Goal: Task Accomplishment & Management: Complete application form

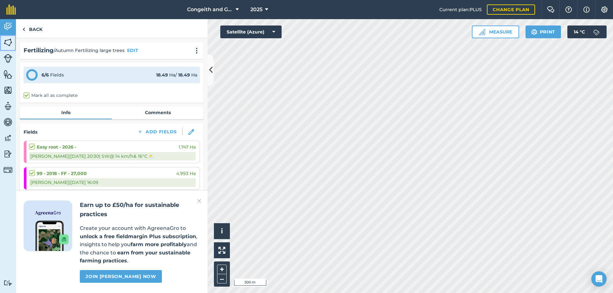
click at [9, 42] on img at bounding box center [8, 43] width 9 height 10
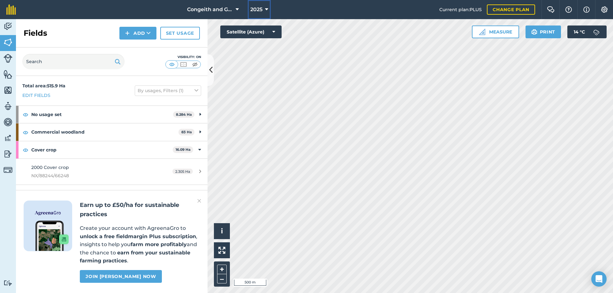
click at [267, 7] on icon at bounding box center [266, 10] width 3 height 8
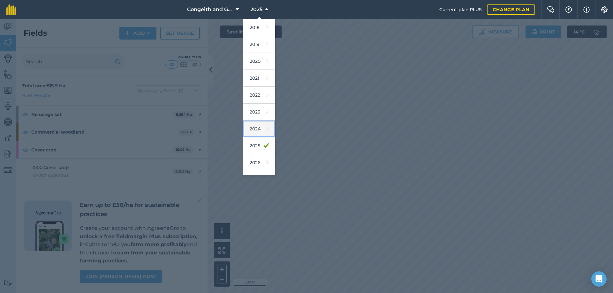
click at [259, 127] on link "2024" at bounding box center [259, 129] width 32 height 17
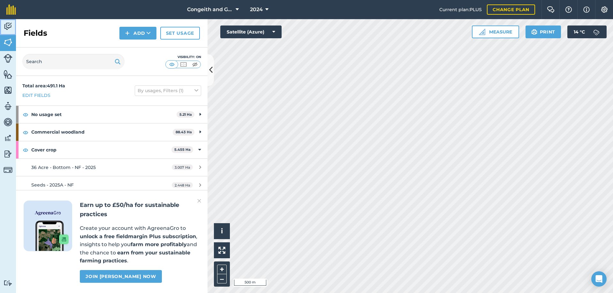
click at [9, 27] on img at bounding box center [8, 27] width 9 height 10
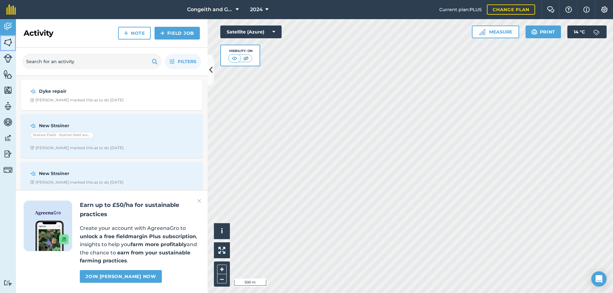
click at [9, 42] on img at bounding box center [8, 43] width 9 height 10
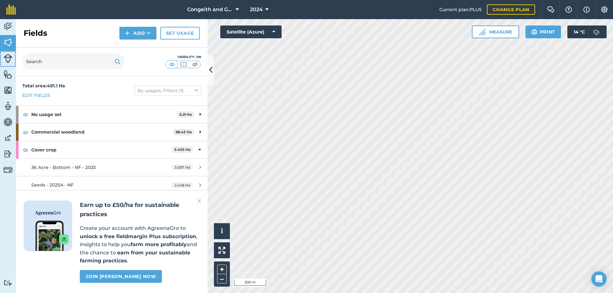
click at [7, 60] on img at bounding box center [8, 58] width 9 height 9
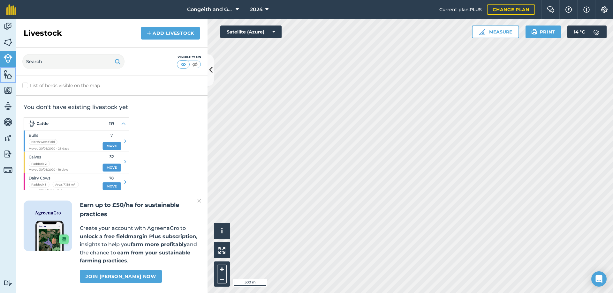
click at [7, 79] on img at bounding box center [8, 75] width 9 height 10
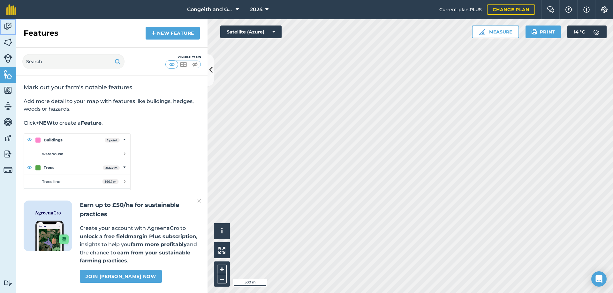
click at [10, 27] on img at bounding box center [8, 27] width 9 height 10
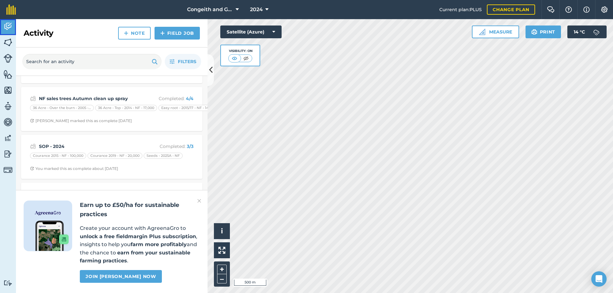
scroll to position [690, 0]
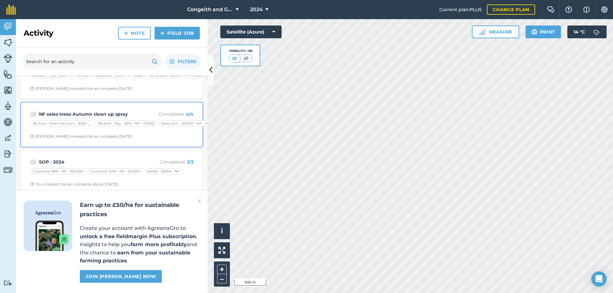
click at [95, 117] on div "NF sales trees Autumn clean up spray Completed : 4 / 4" at bounding box center [111, 114] width 163 height 8
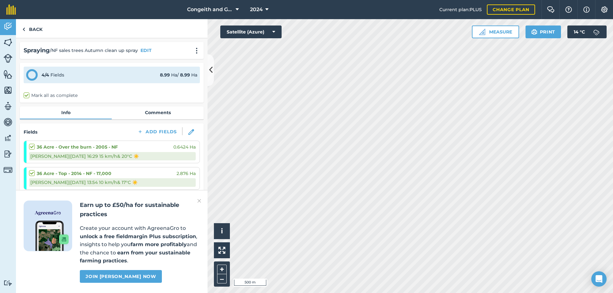
scroll to position [69, 0]
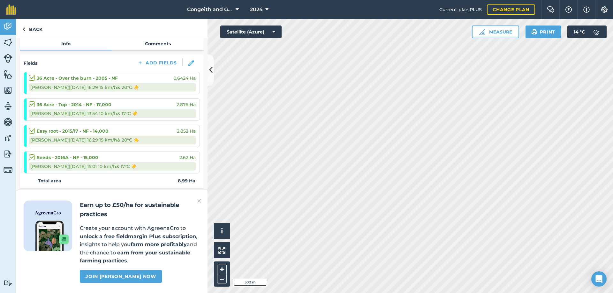
click at [199, 199] on img at bounding box center [199, 201] width 4 height 8
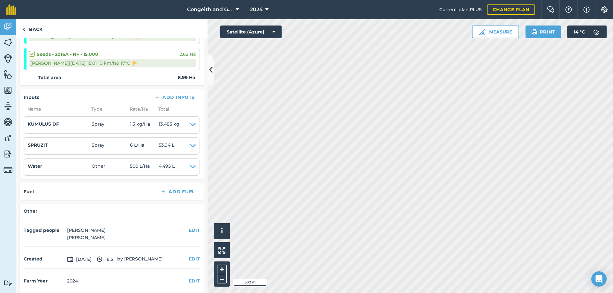
scroll to position [177, 0]
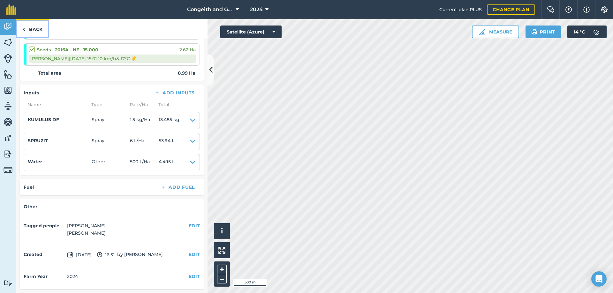
click at [38, 27] on link "Back" at bounding box center [32, 28] width 33 height 19
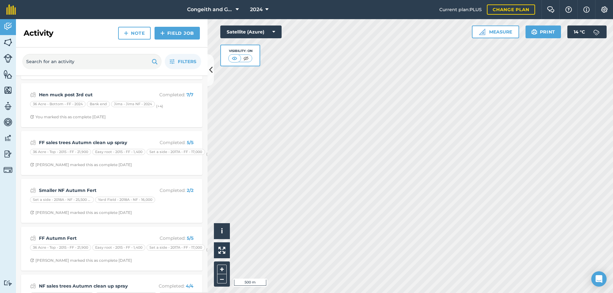
scroll to position [517, 0]
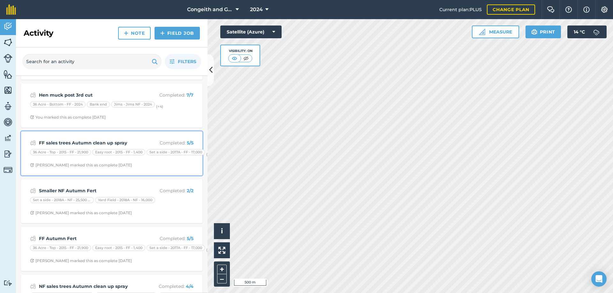
click at [96, 144] on strong "FF sales trees Autumn clean up spray" at bounding box center [89, 143] width 101 height 7
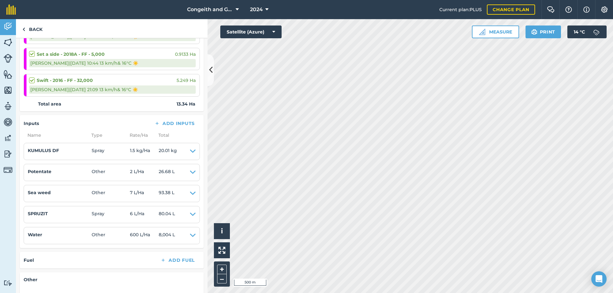
scroll to position [138, 0]
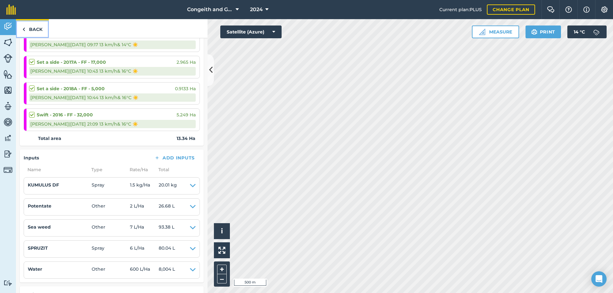
click at [35, 33] on link "Back" at bounding box center [32, 28] width 33 height 19
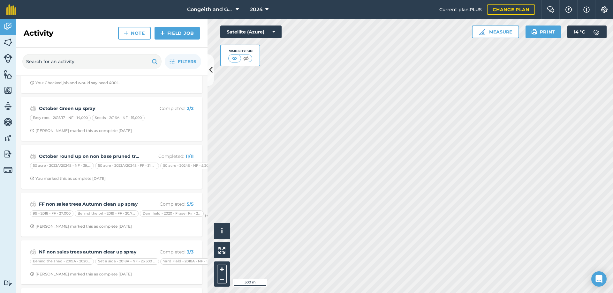
scroll to position [241, 0]
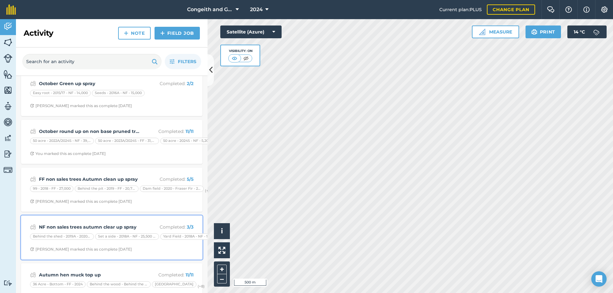
click at [87, 224] on strong "NF non sales trees autumn clear up spray" at bounding box center [89, 227] width 101 height 7
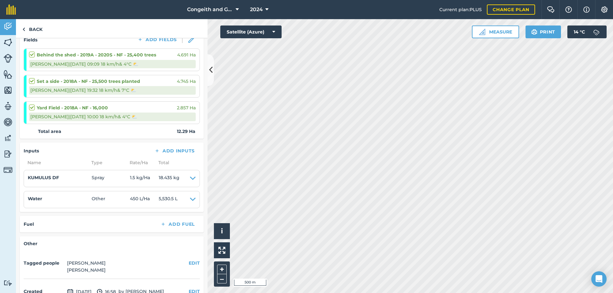
scroll to position [60, 0]
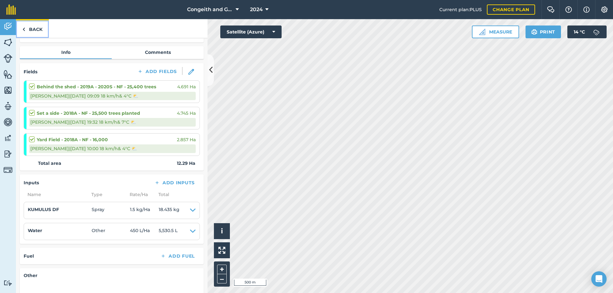
click at [30, 30] on link "Back" at bounding box center [32, 28] width 33 height 19
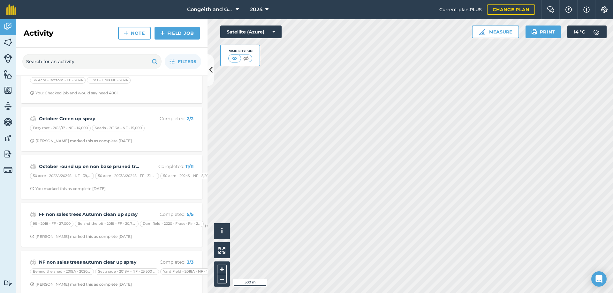
scroll to position [207, 0]
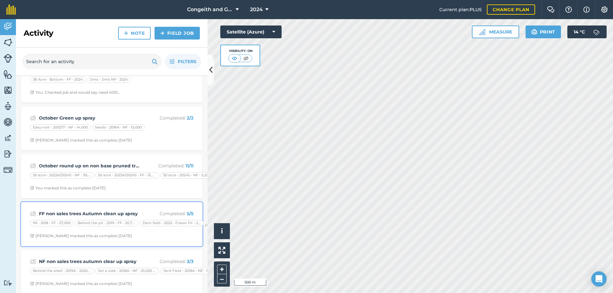
click at [99, 214] on strong "FF non sales trees Autumn clean up spray" at bounding box center [89, 213] width 101 height 7
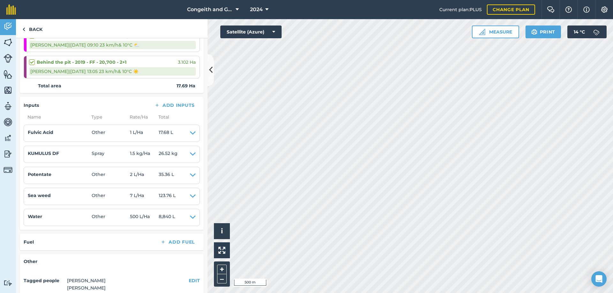
scroll to position [207, 0]
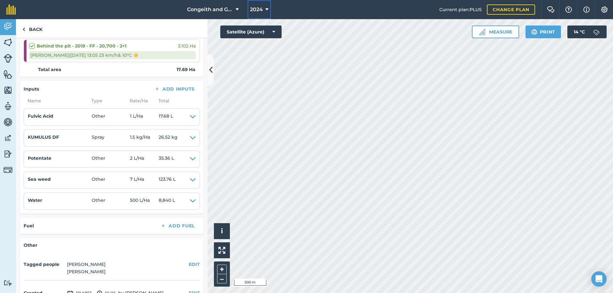
click at [258, 10] on span "2024" at bounding box center [256, 10] width 13 height 8
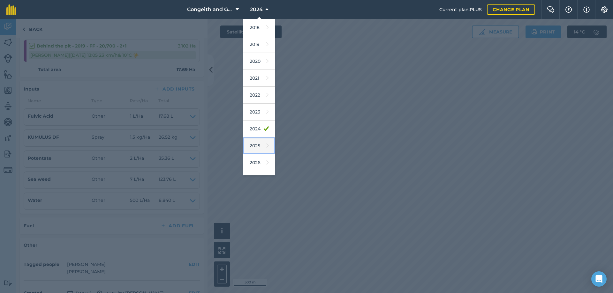
click at [255, 147] on link "2025" at bounding box center [259, 146] width 32 height 17
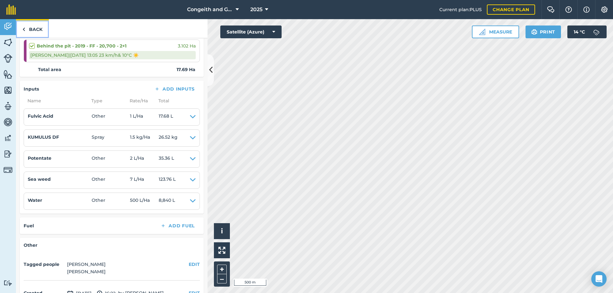
click at [37, 26] on link "Back" at bounding box center [32, 28] width 33 height 19
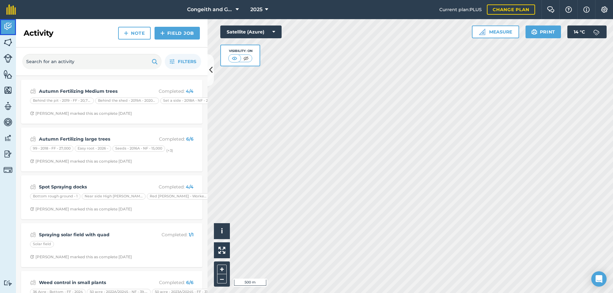
click at [9, 28] on img at bounding box center [8, 27] width 9 height 10
click at [8, 40] on img at bounding box center [8, 43] width 9 height 10
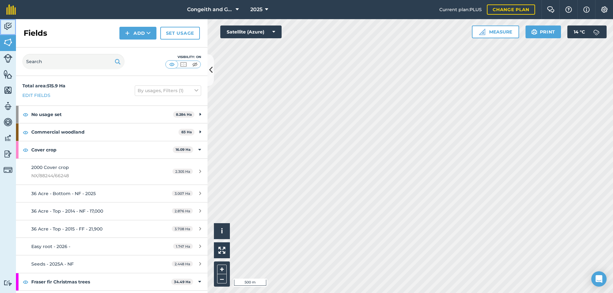
click at [6, 25] on img at bounding box center [8, 27] width 9 height 10
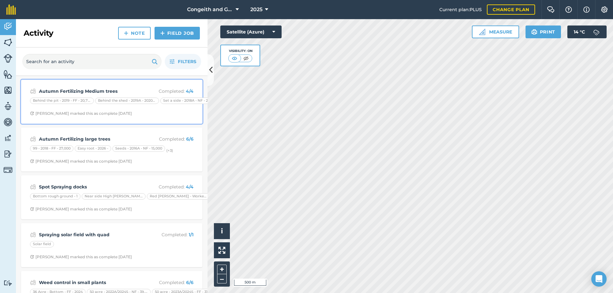
click at [105, 93] on strong "Autumn Fertilizing Medium trees" at bounding box center [89, 91] width 101 height 7
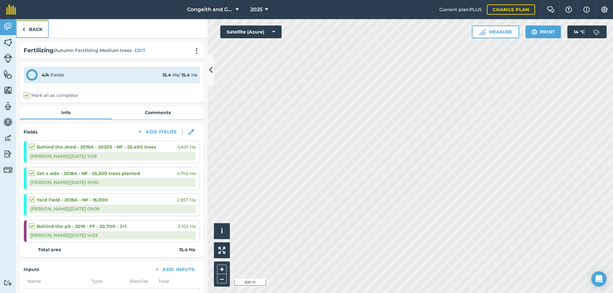
click at [26, 28] on link "Back" at bounding box center [32, 28] width 33 height 19
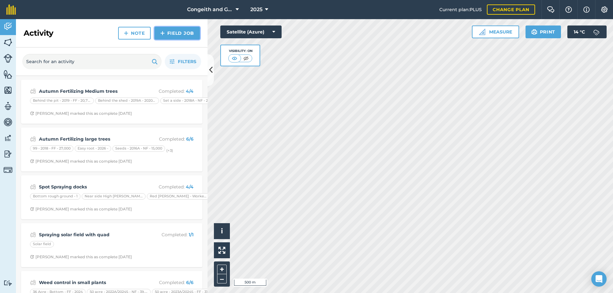
click at [180, 34] on link "Field Job" at bounding box center [177, 33] width 45 height 13
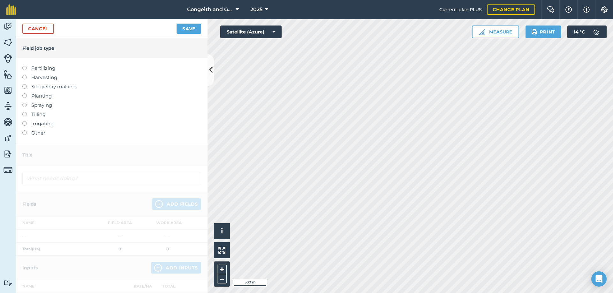
click at [46, 107] on label "Spraying" at bounding box center [111, 106] width 179 height 8
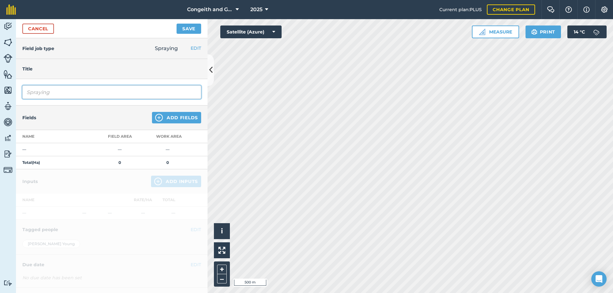
click at [55, 92] on input "Spraying" at bounding box center [111, 92] width 179 height 13
type input "FF sales trees tidy up spray for badly infected trees"
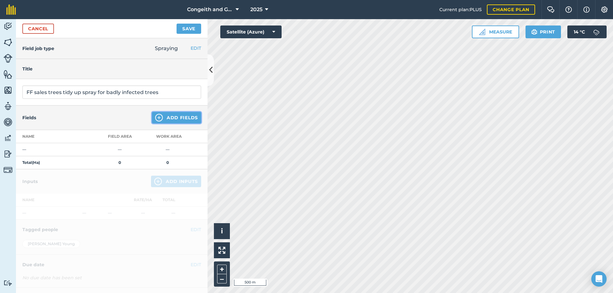
click at [164, 119] on button "Add Fields" at bounding box center [176, 117] width 49 height 11
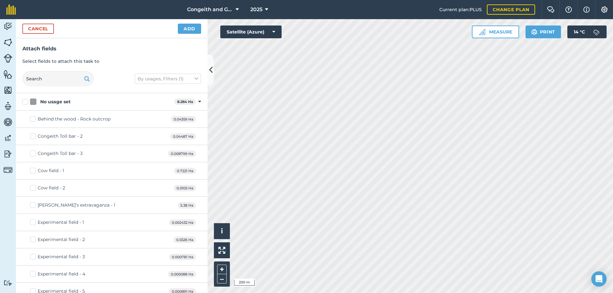
checkbox input "true"
click at [185, 33] on button "Add" at bounding box center [189, 29] width 23 height 10
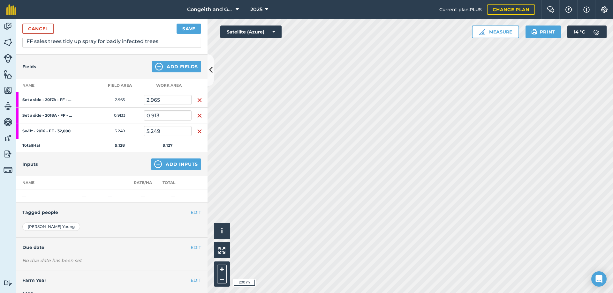
scroll to position [62, 0]
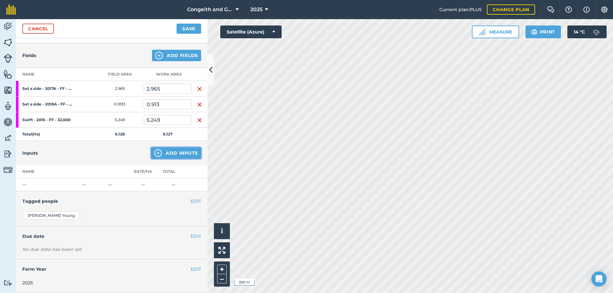
click at [171, 153] on button "Add Inputs" at bounding box center [176, 152] width 50 height 11
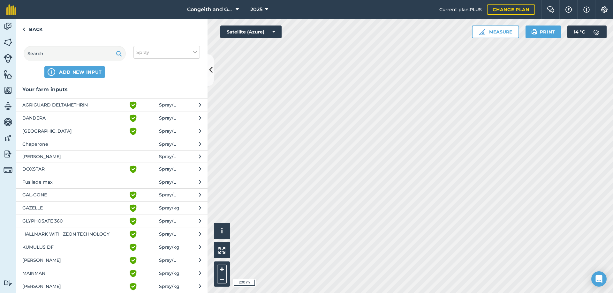
scroll to position [103, 0]
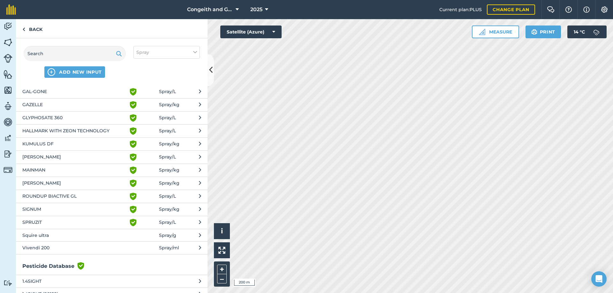
click at [48, 145] on span "KUMULUS DF" at bounding box center [74, 144] width 104 height 8
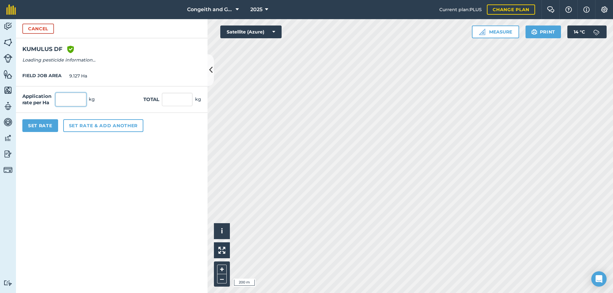
click at [74, 101] on input "text" at bounding box center [71, 99] width 31 height 13
type input "2"
type input "18.254"
click at [71, 128] on button "Set rate & add another" at bounding box center [103, 125] width 80 height 13
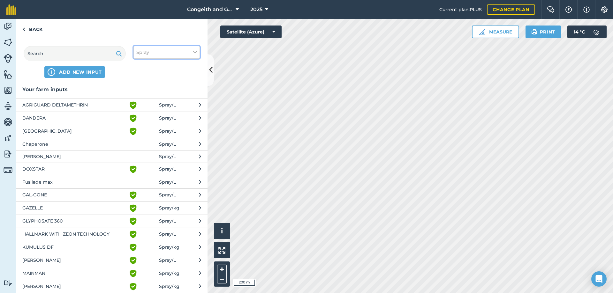
click at [163, 53] on button "Spray" at bounding box center [166, 52] width 66 height 13
click at [147, 112] on label "Other" at bounding box center [166, 113] width 61 height 7
click at [140, 112] on input "Other" at bounding box center [138, 112] width 4 height 4
checkbox input "true"
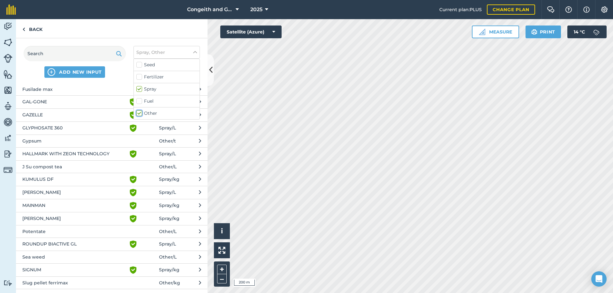
scroll to position [207, 0]
click at [54, 256] on span "Sea weed" at bounding box center [74, 256] width 104 height 7
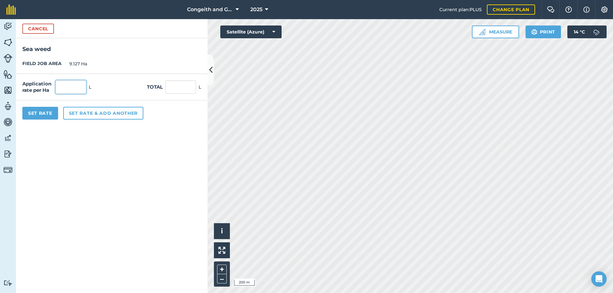
click at [71, 87] on input "text" at bounding box center [71, 86] width 31 height 13
type input "7"
type input "63.889"
click at [81, 116] on button "Set rate & add another" at bounding box center [103, 113] width 80 height 13
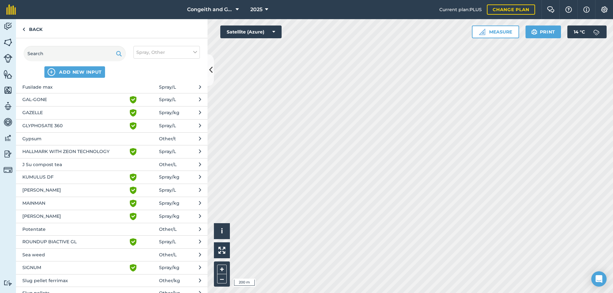
scroll to position [241, 0]
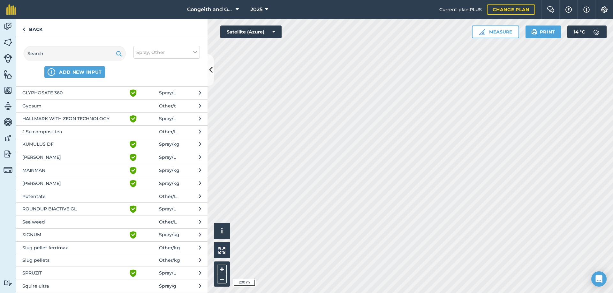
click at [47, 199] on span "Potentate" at bounding box center [74, 196] width 104 height 7
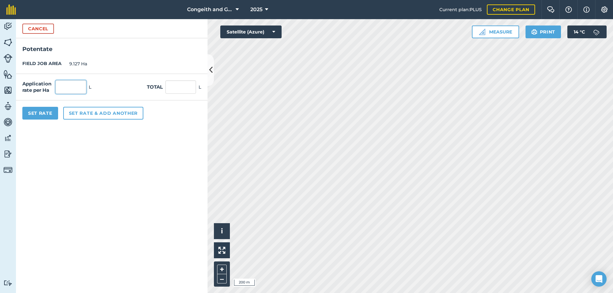
click at [77, 88] on input "text" at bounding box center [71, 86] width 31 height 13
type input "4"
type input "36.508"
click at [71, 113] on button "Set rate & add another" at bounding box center [103, 113] width 80 height 13
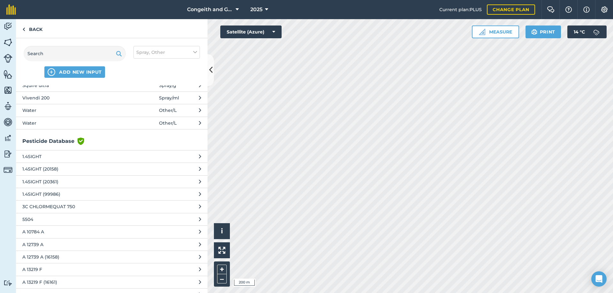
scroll to position [448, 0]
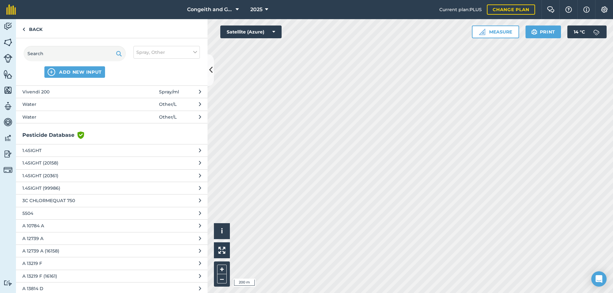
click at [40, 105] on span "Water" at bounding box center [74, 104] width 104 height 7
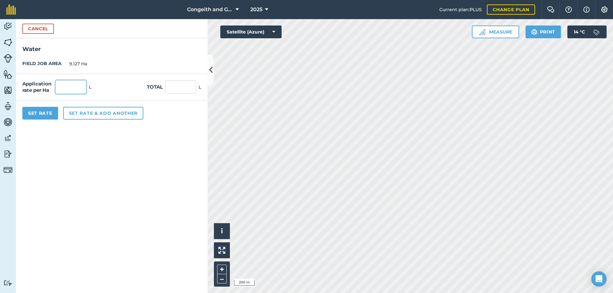
click at [67, 89] on input "text" at bounding box center [71, 86] width 31 height 13
type input "600"
type input "5,476.2"
click at [166, 136] on form "[GEOGRAPHIC_DATA] JOB AREA 9.127 Ha Application rate per Ha 600 L Total 5,476.2…" at bounding box center [112, 156] width 192 height 274
click at [80, 88] on input "600" at bounding box center [71, 86] width 31 height 13
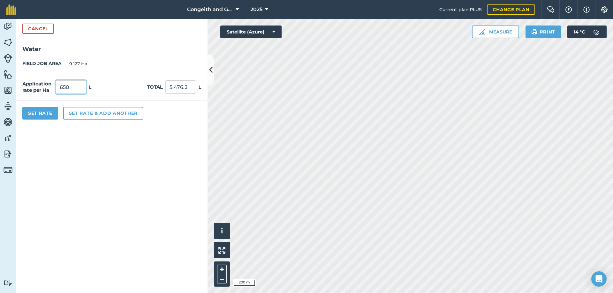
type input "649"
type input "5,923.423"
type input "650"
type input "5,932.55"
click at [64, 150] on form "[GEOGRAPHIC_DATA] JOB AREA 9.127 Ha Application rate per Ha 650 L Total 5,932.5…" at bounding box center [112, 156] width 192 height 274
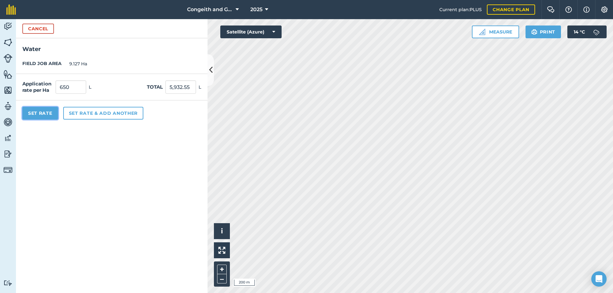
click at [51, 116] on button "Set Rate" at bounding box center [40, 113] width 36 height 13
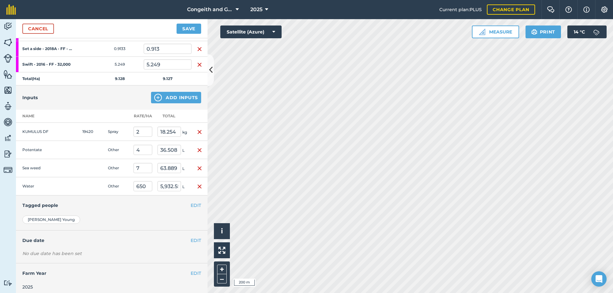
scroll to position [122, 0]
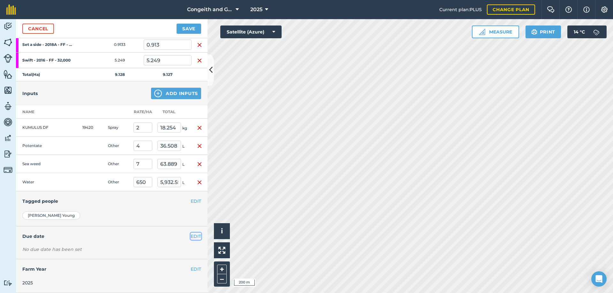
click at [195, 237] on button "EDIT" at bounding box center [196, 236] width 11 height 7
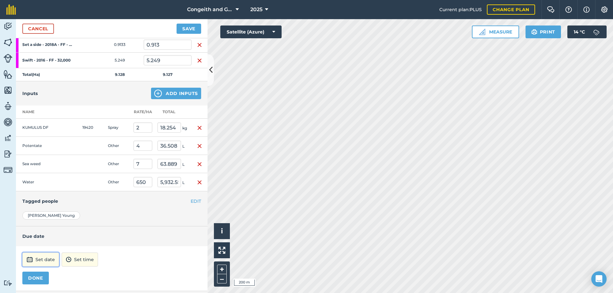
click at [50, 257] on button "Set date" at bounding box center [40, 260] width 37 height 14
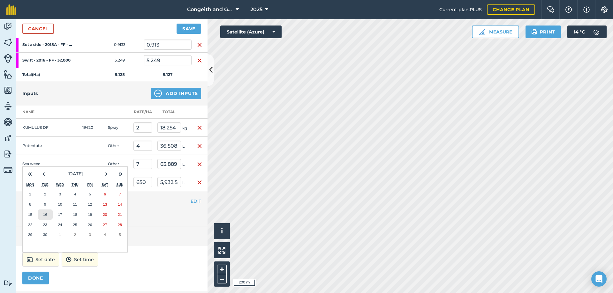
click at [46, 215] on abbr "16" at bounding box center [45, 215] width 4 height 4
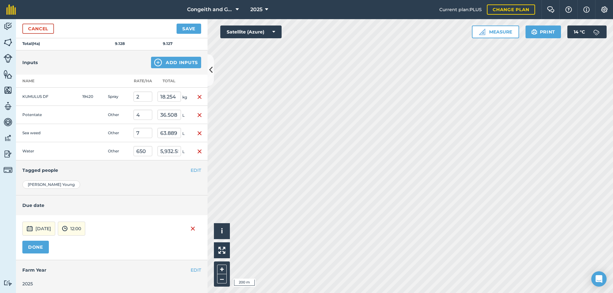
scroll to position [154, 0]
click at [184, 26] on button "Save" at bounding box center [189, 29] width 25 height 10
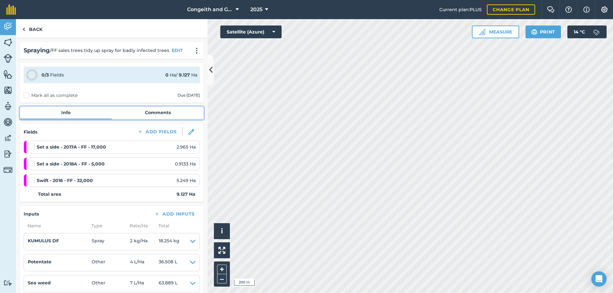
click at [161, 113] on link "Comments" at bounding box center [158, 113] width 92 height 12
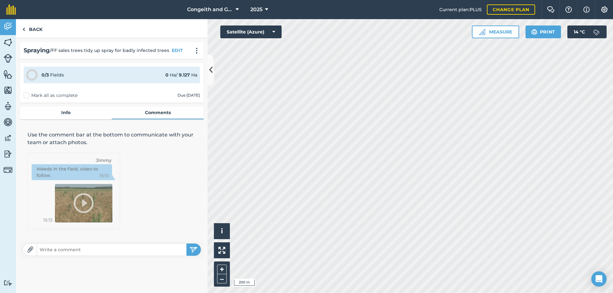
click at [99, 249] on input "text" at bounding box center [111, 250] width 149 height 9
type input "650lt/ha 2.2kmh"
click at [186, 244] on button "submit" at bounding box center [193, 250] width 14 height 12
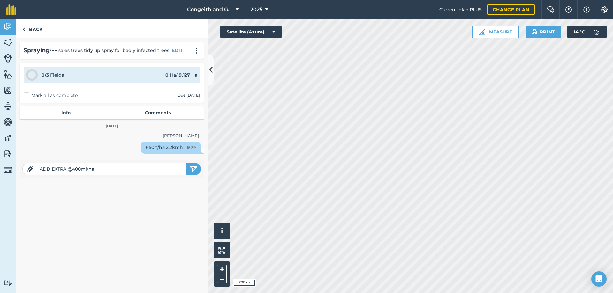
type input "ADD EXTRA @400ml/ha"
click at [186, 163] on button "submit" at bounding box center [193, 169] width 14 height 12
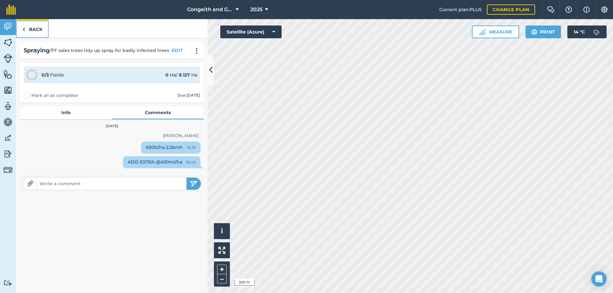
click at [39, 32] on link "Back" at bounding box center [32, 28] width 33 height 19
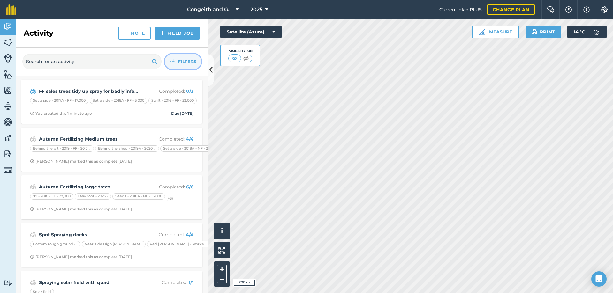
click at [178, 61] on span "Filters" at bounding box center [187, 61] width 19 height 7
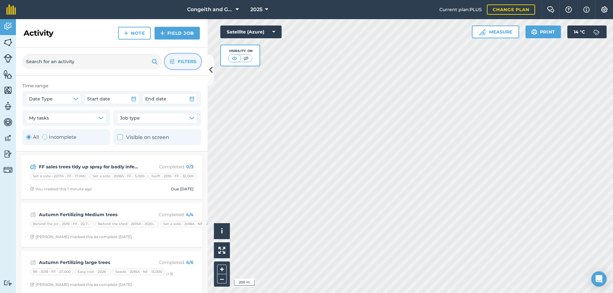
click at [59, 137] on label "Incomplete" at bounding box center [59, 137] width 34 height 8
radio input "false"
radio input "true"
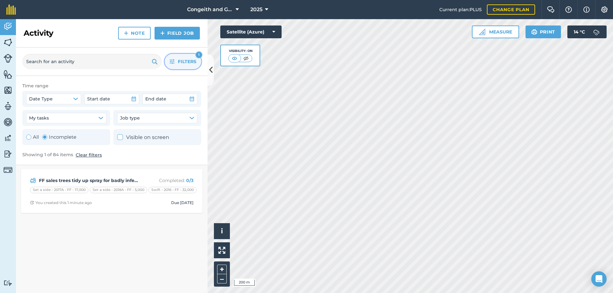
click at [175, 60] on button "Filters 1" at bounding box center [183, 61] width 36 height 15
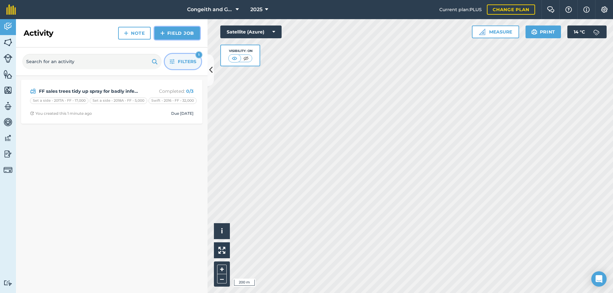
click at [166, 34] on link "Field Job" at bounding box center [177, 33] width 45 height 13
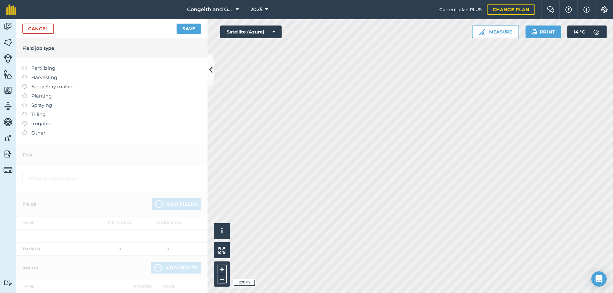
click at [38, 104] on label "Spraying" at bounding box center [111, 106] width 179 height 8
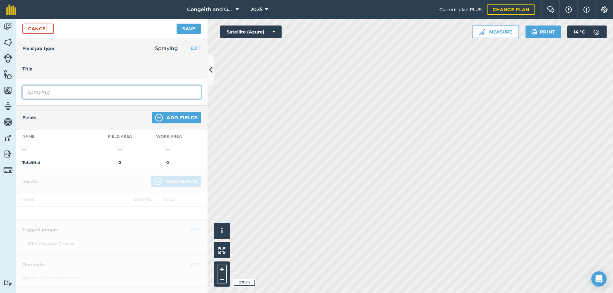
click at [56, 92] on input "Spraying" at bounding box center [111, 92] width 179 height 13
click at [56, 93] on input "Spraying" at bounding box center [111, 92] width 179 height 13
type input "FF sales trees tidy up spray"
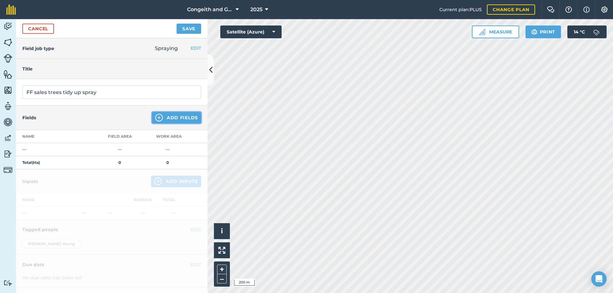
click at [172, 115] on button "Add Fields" at bounding box center [176, 117] width 49 height 11
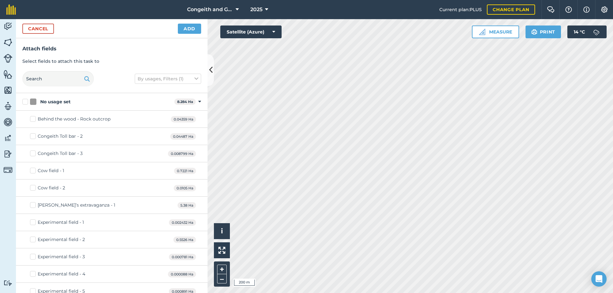
checkbox input "true"
click at [197, 31] on button "Add" at bounding box center [189, 29] width 23 height 10
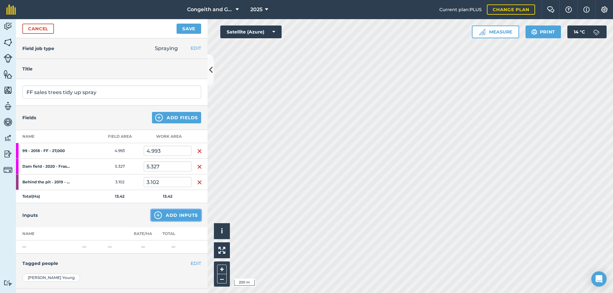
click at [163, 215] on button "Add Inputs" at bounding box center [176, 215] width 50 height 11
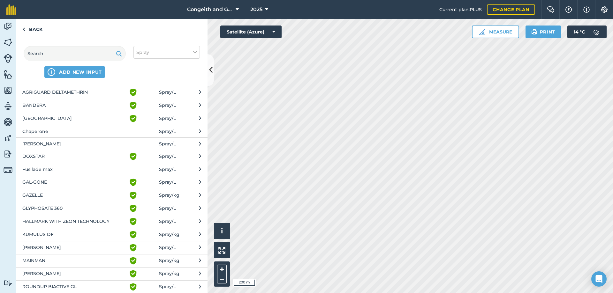
scroll to position [69, 0]
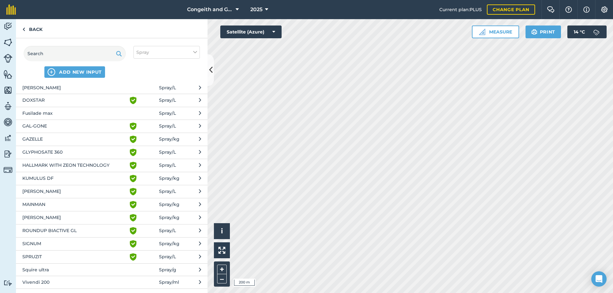
click at [51, 255] on span "SPRUZIT" at bounding box center [74, 257] width 104 height 8
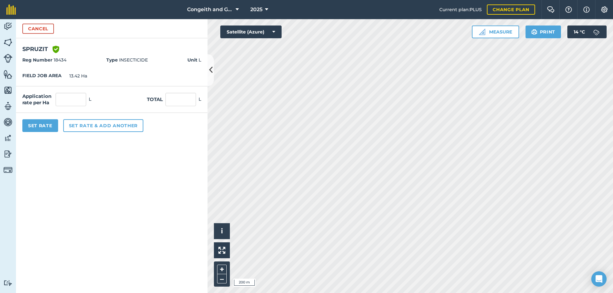
click at [59, 107] on div "Application rate per Ha L Total L" at bounding box center [112, 100] width 192 height 26
click at [60, 102] on input "text" at bounding box center [71, 99] width 31 height 13
type input "6"
type input "80.52"
click at [70, 130] on button "Set rate & add another" at bounding box center [103, 125] width 80 height 13
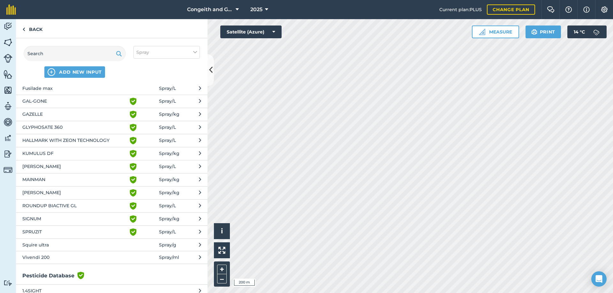
scroll to position [103, 0]
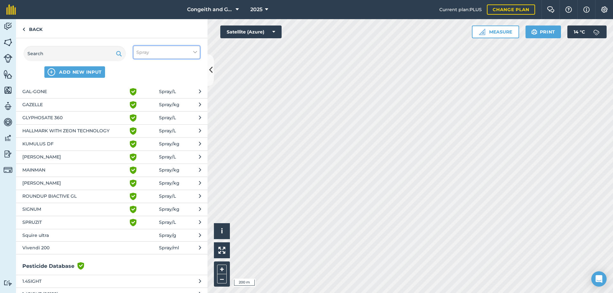
click at [159, 55] on button "Spray" at bounding box center [166, 52] width 66 height 13
click at [141, 114] on label "Other" at bounding box center [166, 113] width 61 height 7
click at [140, 114] on input "Other" at bounding box center [138, 112] width 4 height 4
checkbox input "true"
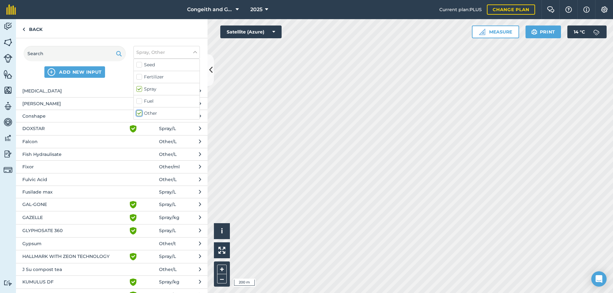
scroll to position [216, 0]
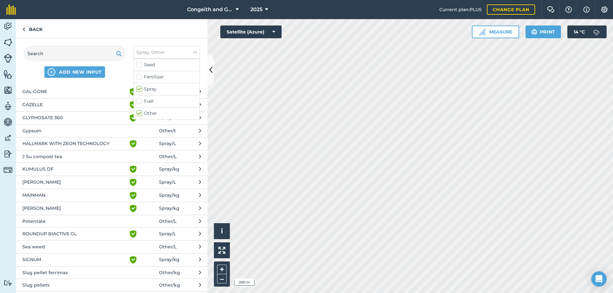
click at [47, 221] on span "Potentate" at bounding box center [74, 221] width 104 height 7
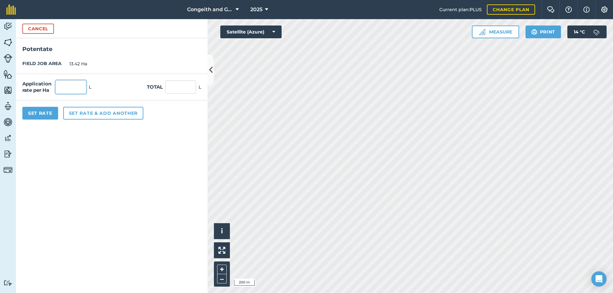
click at [75, 88] on input "text" at bounding box center [71, 86] width 31 height 13
type input "2"
type input "26.84"
click at [77, 113] on button "Set rate & add another" at bounding box center [103, 113] width 80 height 13
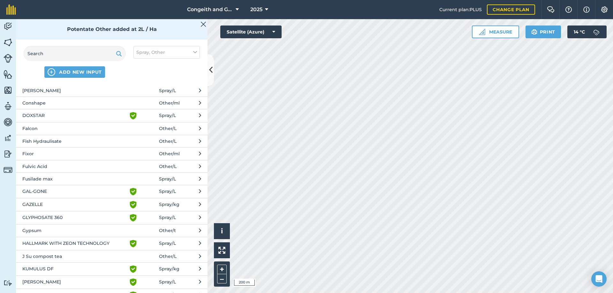
scroll to position [138, 0]
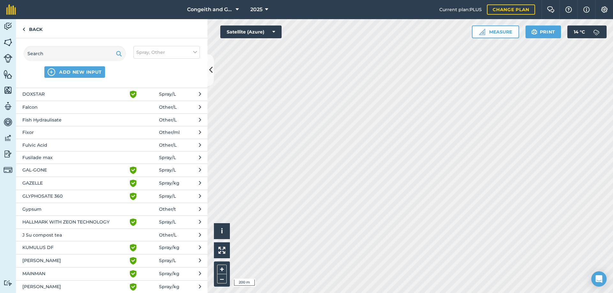
click at [48, 246] on span "KUMULUS DF" at bounding box center [74, 248] width 104 height 8
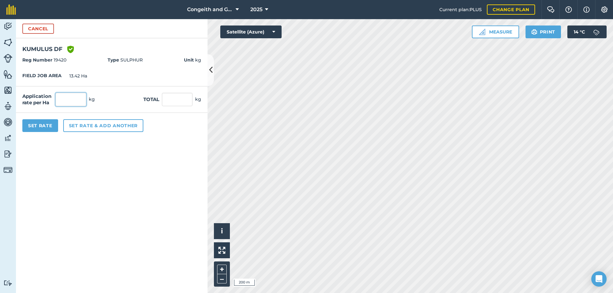
click at [66, 103] on input "text" at bounding box center [71, 99] width 31 height 13
type input "2"
type input "26.84"
click at [84, 128] on button "Set rate & add another" at bounding box center [103, 125] width 80 height 13
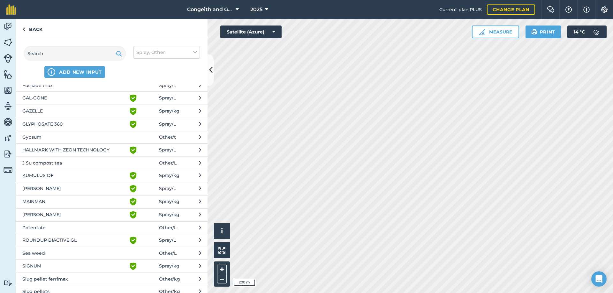
scroll to position [241, 0]
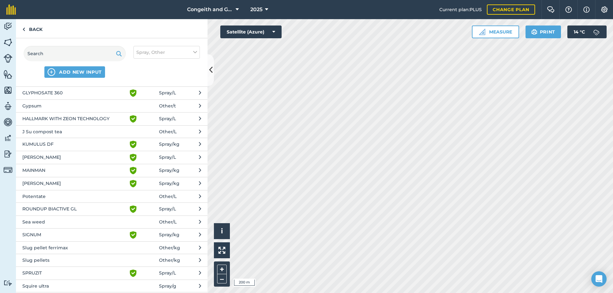
click at [47, 222] on span "Sea weed" at bounding box center [74, 222] width 104 height 7
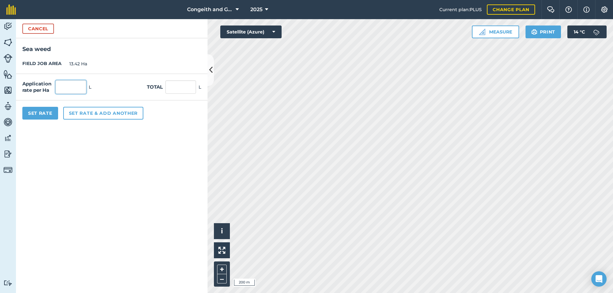
drag, startPoint x: 73, startPoint y: 86, endPoint x: 68, endPoint y: 89, distance: 6.0
click at [72, 86] on input "text" at bounding box center [71, 86] width 31 height 13
type input "7"
type input "93.94"
click at [96, 115] on button "Set rate & add another" at bounding box center [103, 113] width 80 height 13
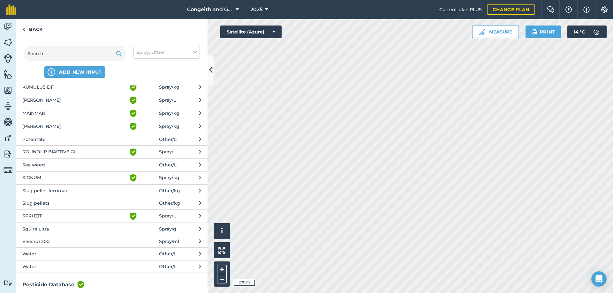
scroll to position [310, 0]
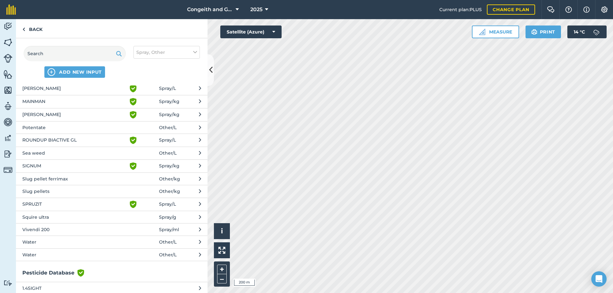
click at [45, 243] on span "Water" at bounding box center [74, 242] width 104 height 7
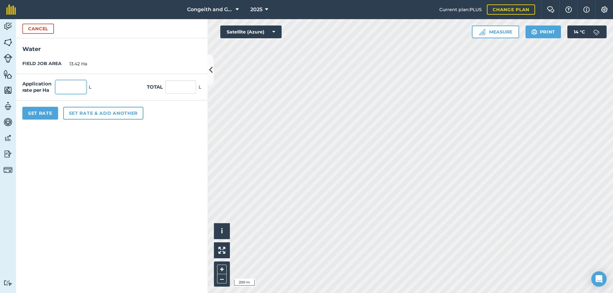
click at [81, 87] on input "text" at bounding box center [71, 86] width 31 height 13
type input "600"
type input "8,052"
click at [94, 145] on form "[GEOGRAPHIC_DATA] JOB AREA 13.42 Ha Application rate per Ha 600 L Total 8,052 L…" at bounding box center [112, 156] width 192 height 274
click at [52, 113] on button "Set Rate" at bounding box center [40, 113] width 36 height 13
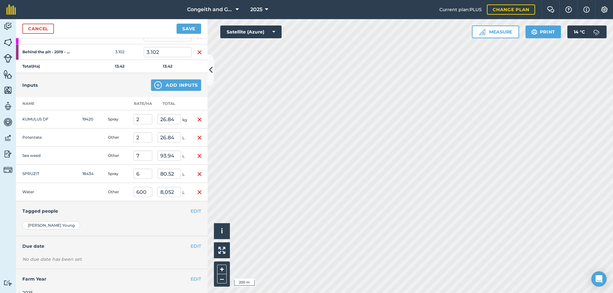
scroll to position [140, 0]
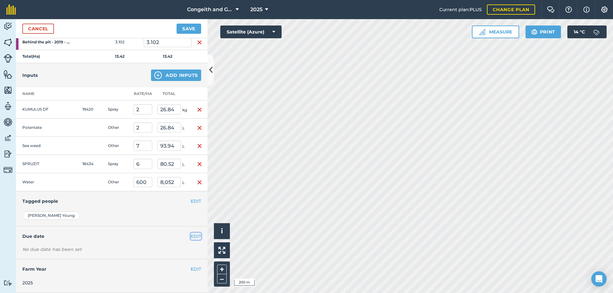
click at [194, 237] on button "EDIT" at bounding box center [196, 236] width 11 height 7
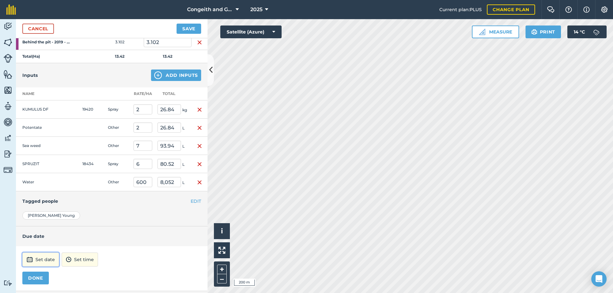
drag, startPoint x: 51, startPoint y: 258, endPoint x: 57, endPoint y: 257, distance: 5.4
click at [51, 258] on button "Set date" at bounding box center [40, 260] width 37 height 14
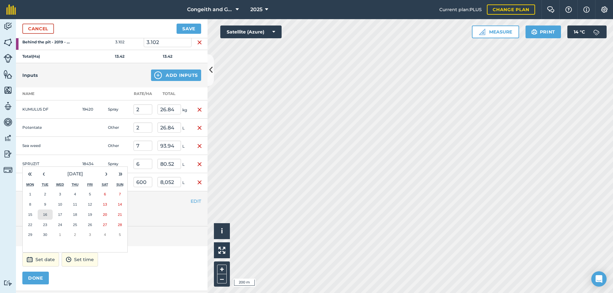
click at [47, 215] on abbr "16" at bounding box center [45, 215] width 4 height 4
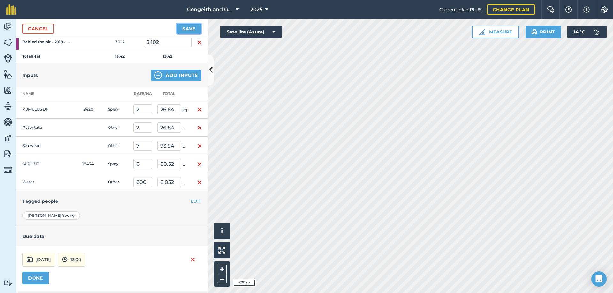
click at [191, 31] on button "Save" at bounding box center [189, 29] width 25 height 10
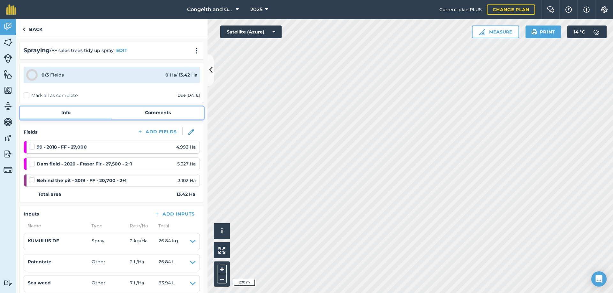
click at [151, 114] on link "Comments" at bounding box center [158, 113] width 92 height 12
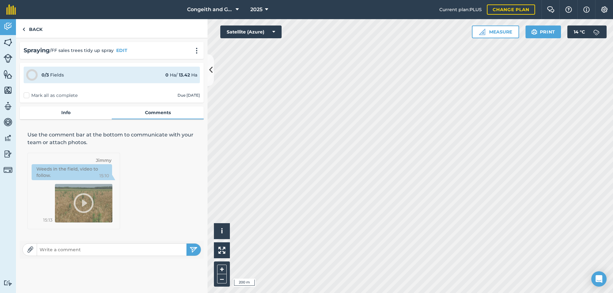
click at [84, 249] on input "text" at bounding box center [111, 250] width 149 height 9
type input "600lt/ha 2.4kmh"
click at [186, 244] on button "submit" at bounding box center [193, 250] width 14 height 12
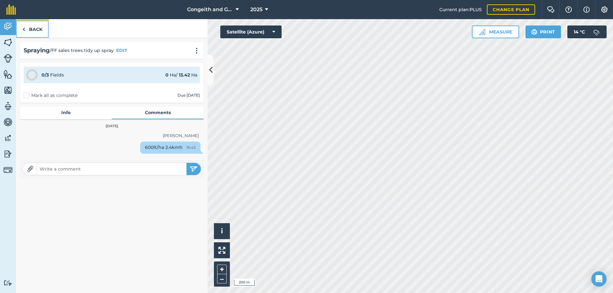
click at [36, 32] on link "Back" at bounding box center [32, 28] width 33 height 19
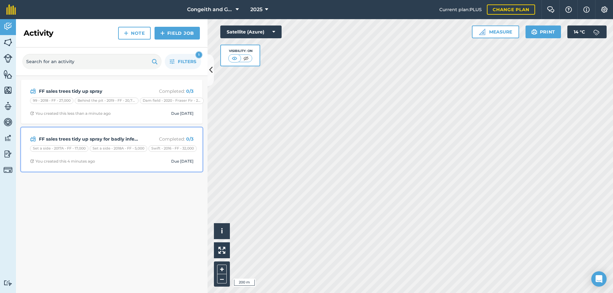
click at [100, 140] on strong "FF sales trees tidy up spray for badly infected trees" at bounding box center [89, 139] width 101 height 7
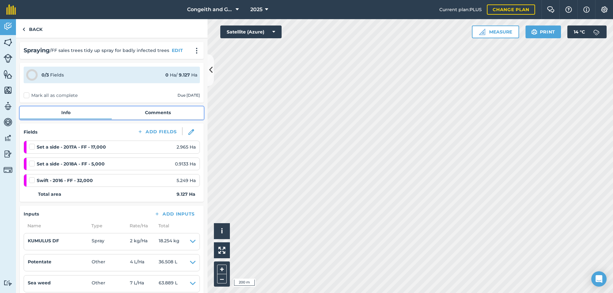
click at [141, 111] on link "Comments" at bounding box center [158, 113] width 92 height 12
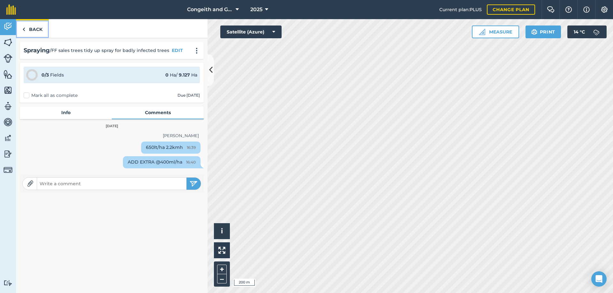
click at [30, 28] on link "Back" at bounding box center [32, 28] width 33 height 19
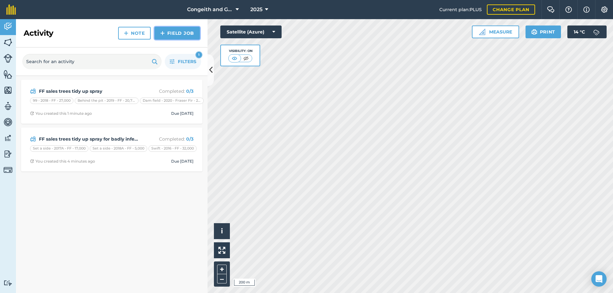
click at [175, 33] on link "Field Job" at bounding box center [177, 33] width 45 height 13
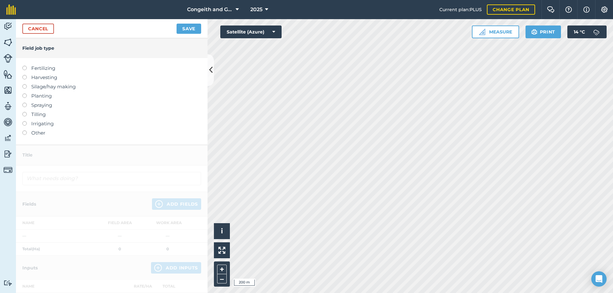
click at [47, 105] on label "Spraying" at bounding box center [111, 106] width 179 height 8
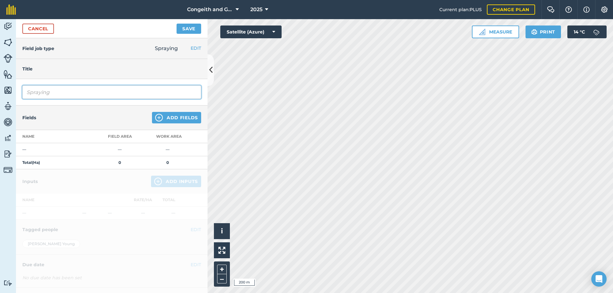
click at [49, 90] on input "Spraying" at bounding box center [111, 92] width 179 height 13
type input "FF None sales trees tidy up spray"
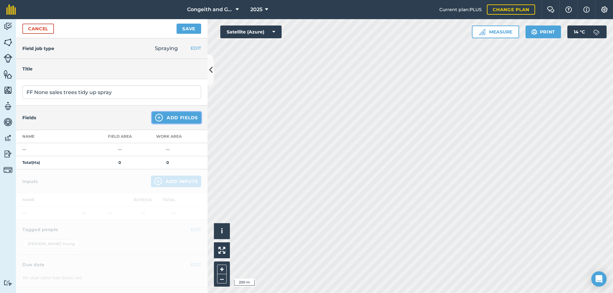
click at [174, 115] on button "Add Fields" at bounding box center [176, 117] width 49 height 11
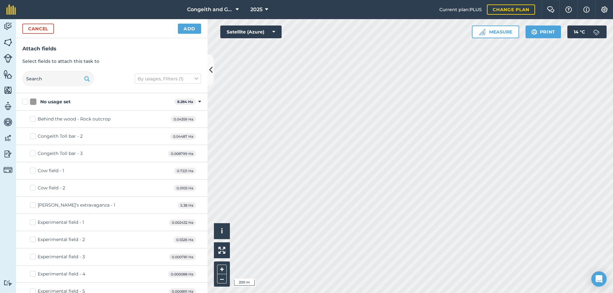
checkbox input "true"
click at [185, 31] on button "Add" at bounding box center [189, 29] width 23 height 10
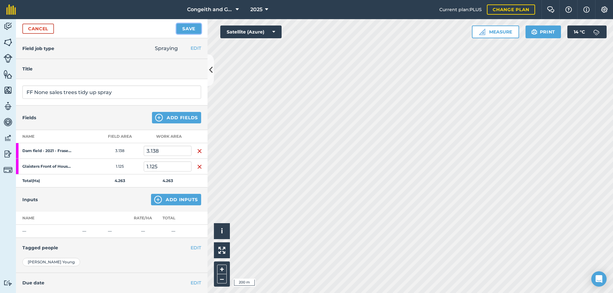
click at [185, 28] on button "Save" at bounding box center [189, 29] width 25 height 10
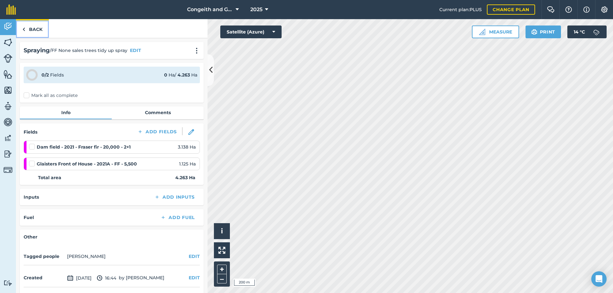
click at [32, 21] on link "Back" at bounding box center [32, 28] width 33 height 19
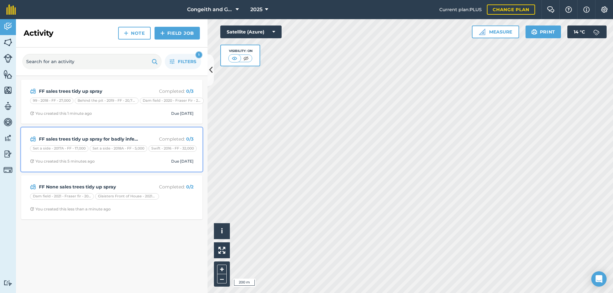
click at [82, 137] on strong "FF sales trees tidy up spray for badly infected trees" at bounding box center [89, 139] width 101 height 7
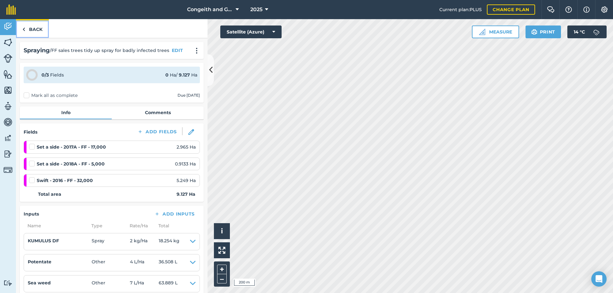
click at [24, 27] on img at bounding box center [23, 30] width 3 height 8
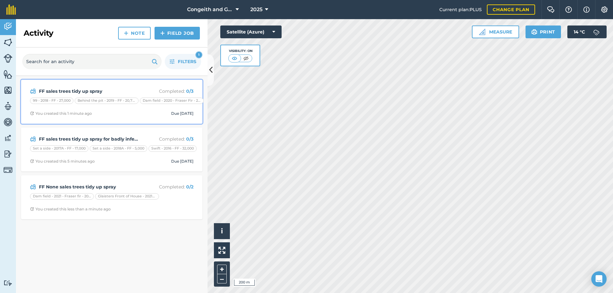
click at [78, 90] on strong "FF sales trees tidy up spray" at bounding box center [89, 91] width 101 height 7
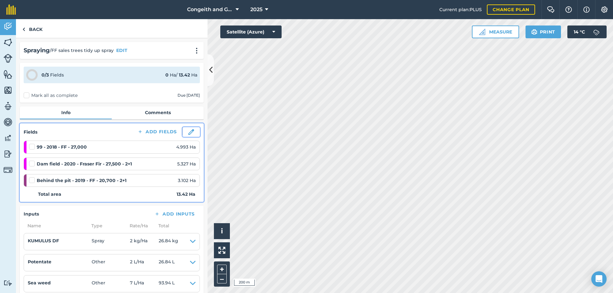
click at [189, 132] on img at bounding box center [191, 132] width 6 height 6
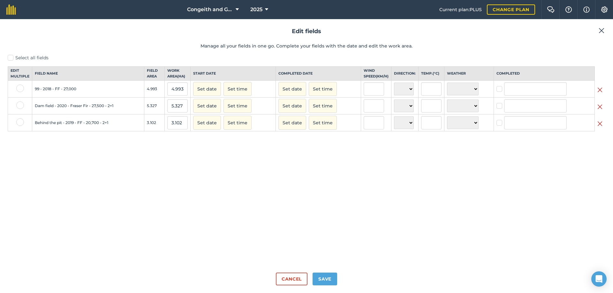
click at [601, 128] on img at bounding box center [599, 124] width 5 height 8
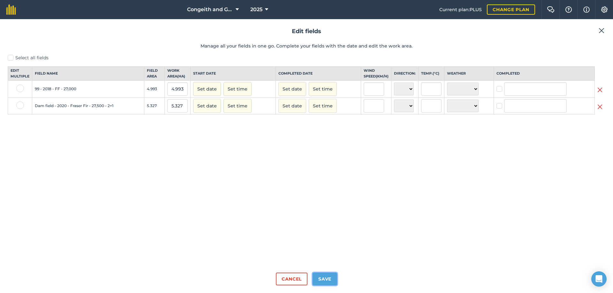
click at [319, 278] on button "Save" at bounding box center [325, 279] width 25 height 13
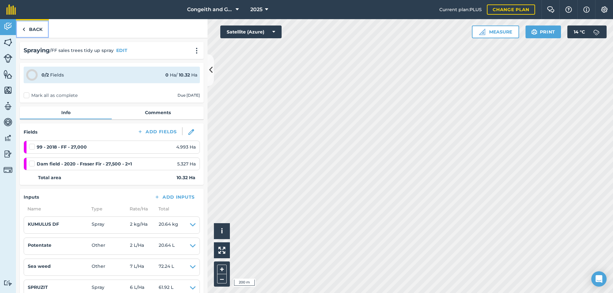
click at [39, 28] on link "Back" at bounding box center [32, 28] width 33 height 19
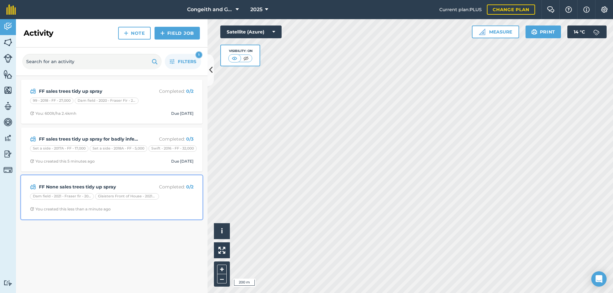
click at [77, 184] on strong "FF None sales trees tidy up spray" at bounding box center [89, 187] width 101 height 7
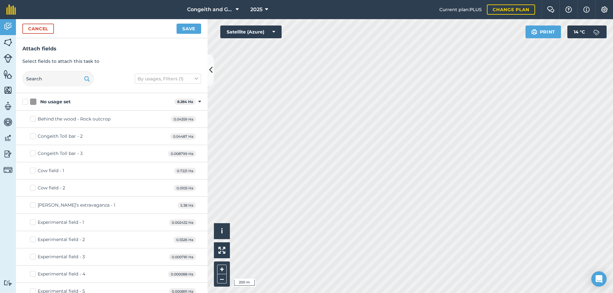
checkbox input "true"
click at [178, 30] on button "Save" at bounding box center [189, 29] width 25 height 10
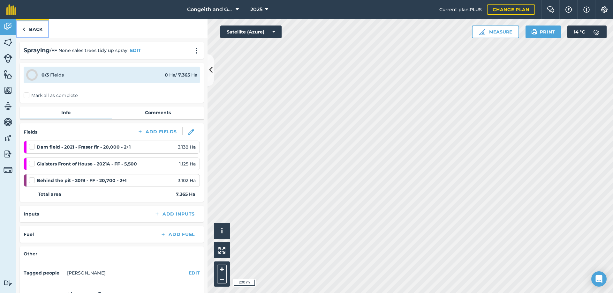
click at [35, 28] on link "Back" at bounding box center [32, 28] width 33 height 19
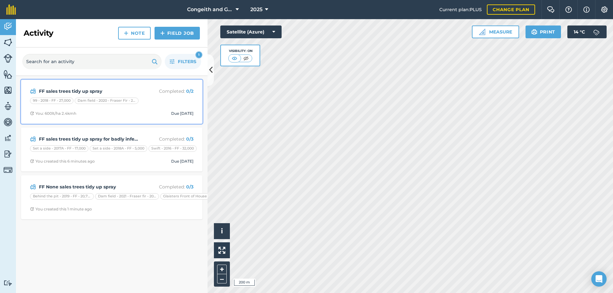
click at [92, 92] on strong "FF sales trees tidy up spray" at bounding box center [89, 91] width 101 height 7
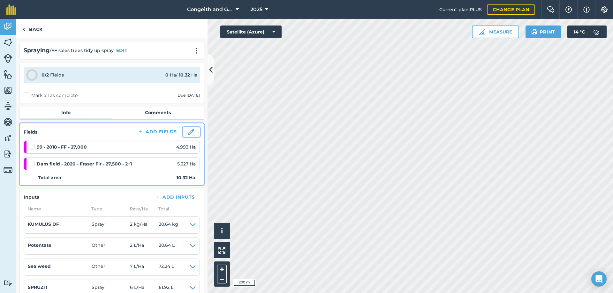
click at [188, 132] on button at bounding box center [191, 132] width 17 height 10
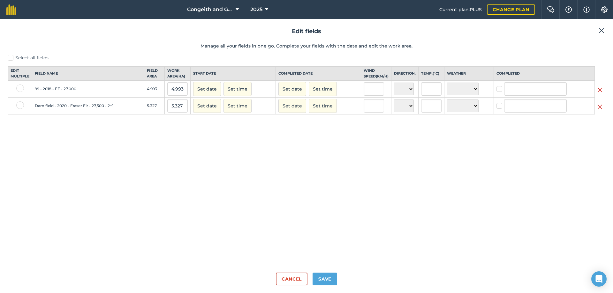
click at [602, 111] on img at bounding box center [599, 107] width 5 height 8
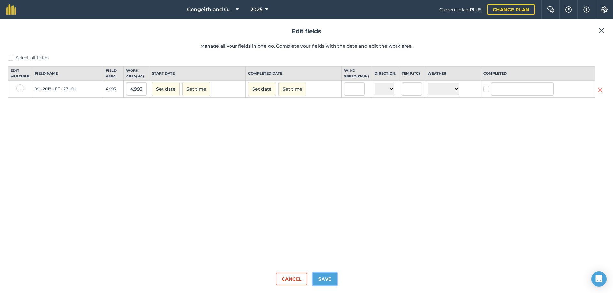
click at [328, 276] on button "Save" at bounding box center [325, 279] width 25 height 13
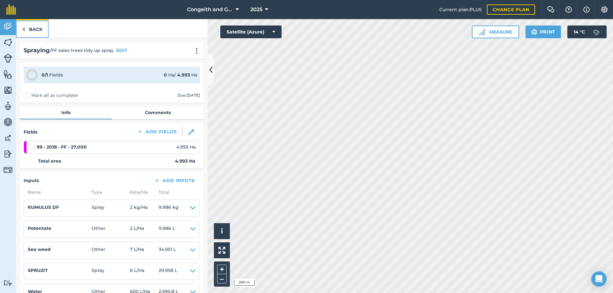
click at [34, 30] on link "Back" at bounding box center [32, 28] width 33 height 19
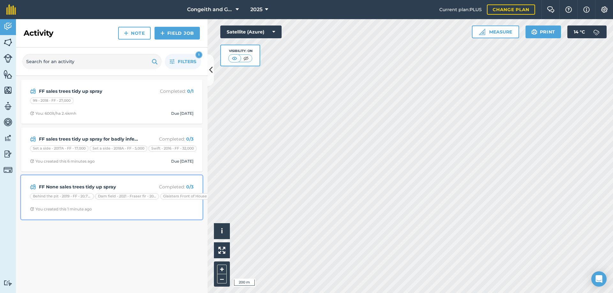
click at [87, 186] on strong "FF None sales trees tidy up spray" at bounding box center [89, 187] width 101 height 7
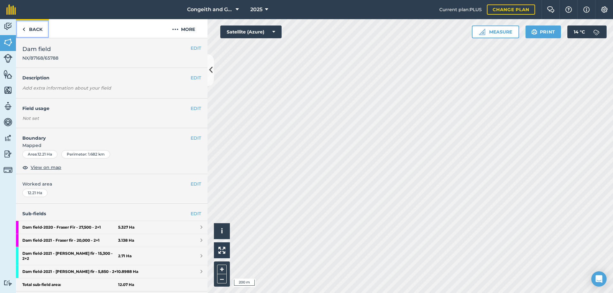
click at [33, 30] on link "Back" at bounding box center [32, 28] width 33 height 19
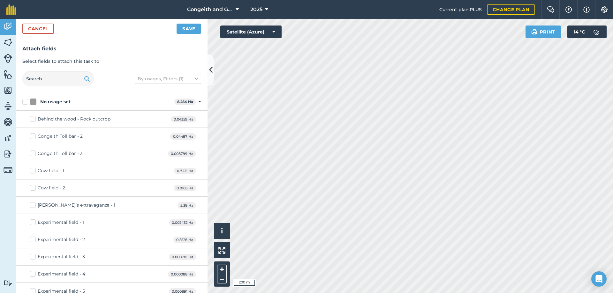
checkbox input "true"
click at [188, 28] on button "Save" at bounding box center [189, 29] width 25 height 10
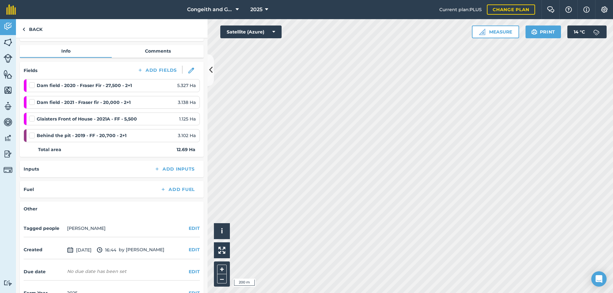
scroll to position [69, 0]
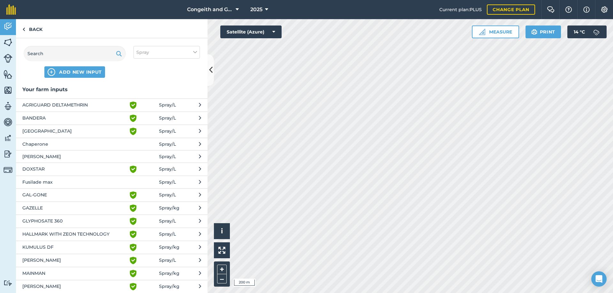
click at [47, 247] on span "KUMULUS DF" at bounding box center [74, 248] width 104 height 8
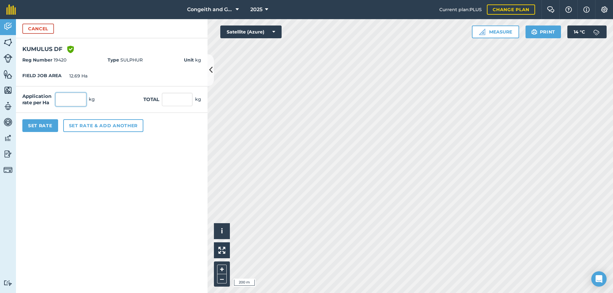
click at [78, 100] on input "text" at bounding box center [71, 99] width 31 height 13
type input "2"
type input "25.38"
click at [86, 124] on button "Set rate & add another" at bounding box center [103, 125] width 80 height 13
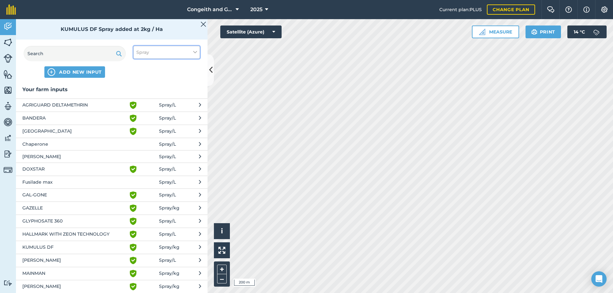
click at [155, 54] on button "Spray" at bounding box center [166, 52] width 66 height 13
click at [141, 115] on label "Other" at bounding box center [166, 113] width 61 height 7
click at [140, 114] on input "Other" at bounding box center [138, 112] width 4 height 4
checkbox input "true"
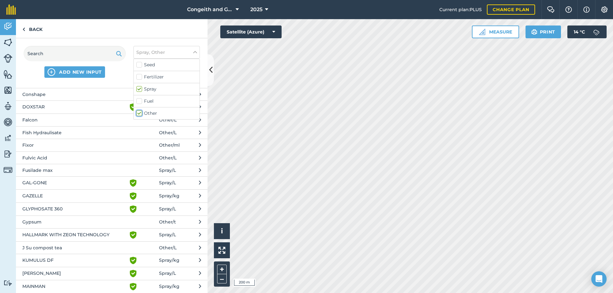
scroll to position [172, 0]
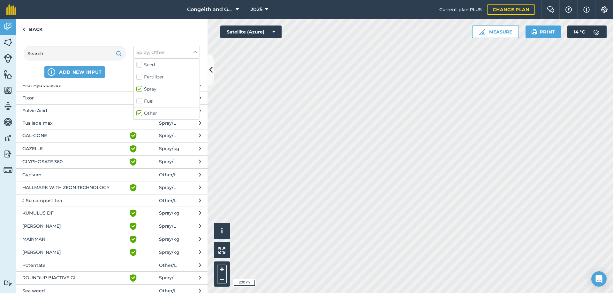
click at [39, 265] on span "Potentate" at bounding box center [74, 265] width 104 height 7
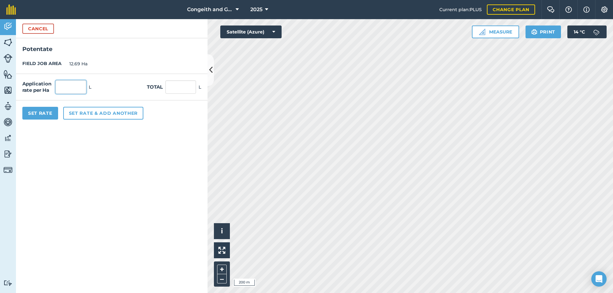
click at [79, 87] on input "text" at bounding box center [71, 86] width 31 height 13
type input "2"
type input "25.38"
click at [86, 114] on button "Set rate & add another" at bounding box center [103, 113] width 80 height 13
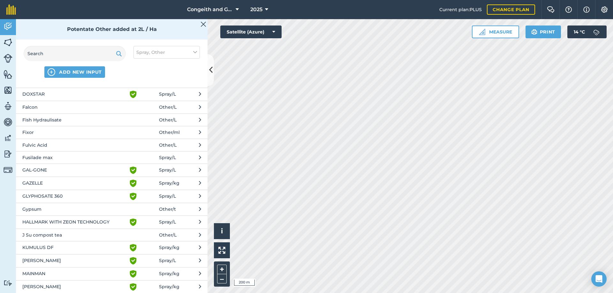
scroll to position [241, 0]
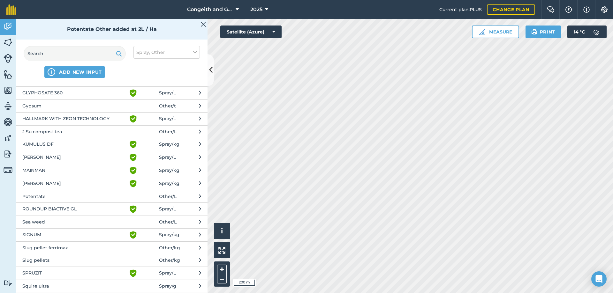
click at [43, 222] on span "Sea weed" at bounding box center [74, 222] width 104 height 7
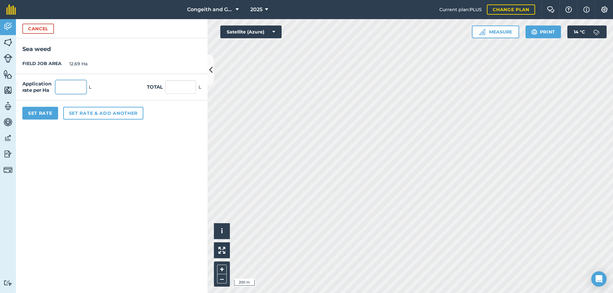
click at [67, 89] on input "text" at bounding box center [71, 86] width 31 height 13
type input "7"
type input "88.83"
click at [69, 113] on button "Set rate & add another" at bounding box center [103, 113] width 80 height 13
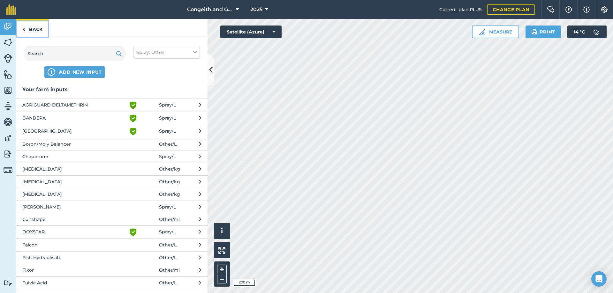
click at [40, 32] on link "Back" at bounding box center [32, 28] width 33 height 19
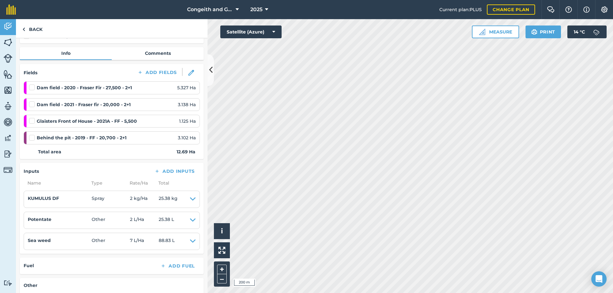
scroll to position [103, 0]
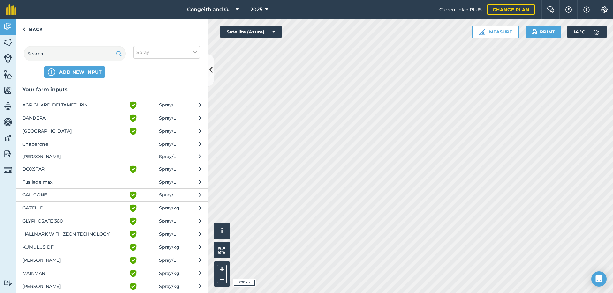
scroll to position [99, 0]
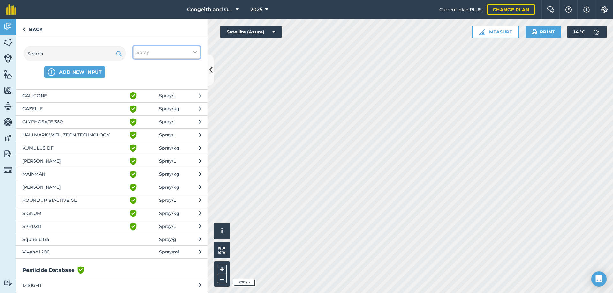
click at [153, 55] on button "Spray" at bounding box center [166, 52] width 66 height 13
click at [147, 115] on label "Other" at bounding box center [166, 113] width 61 height 7
click at [140, 114] on input "Other" at bounding box center [138, 112] width 4 height 4
checkbox input "true"
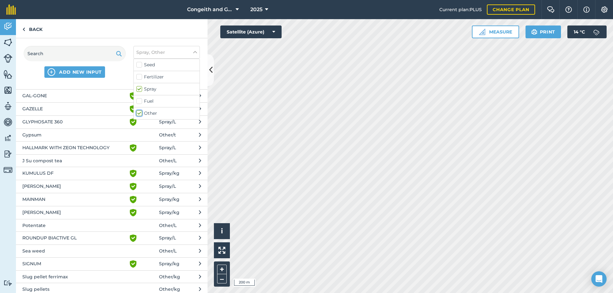
scroll to position [350, 0]
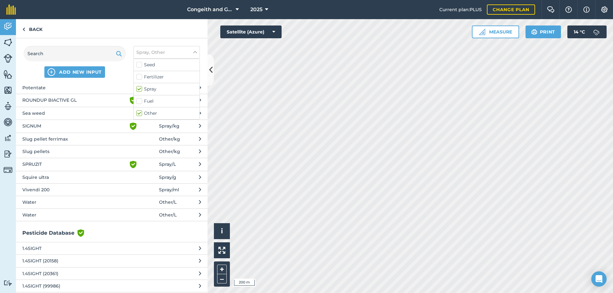
click at [52, 201] on span "Water" at bounding box center [74, 202] width 104 height 7
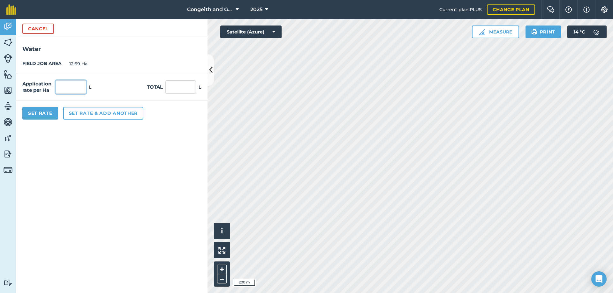
click at [75, 89] on input "text" at bounding box center [71, 86] width 31 height 13
click at [65, 87] on input "text" at bounding box center [71, 86] width 31 height 13
type input "450"
type input "5,710.5"
drag, startPoint x: 56, startPoint y: 113, endPoint x: 57, endPoint y: 119, distance: 5.7
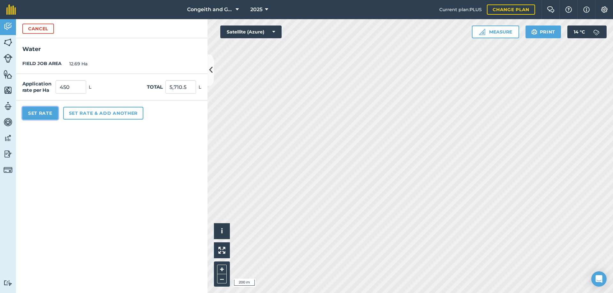
click at [55, 113] on button "Set Rate" at bounding box center [40, 113] width 36 height 13
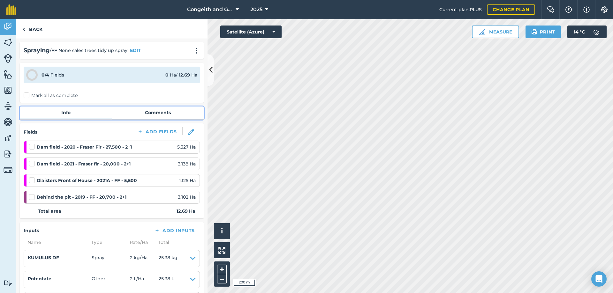
click at [162, 110] on link "Comments" at bounding box center [158, 113] width 92 height 12
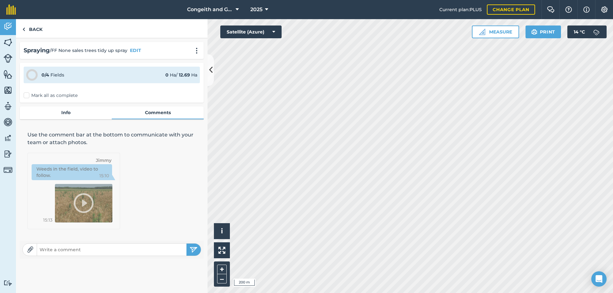
click at [88, 248] on input "text" at bounding box center [111, 250] width 149 height 9
type input "3.2kmh for 450lt/ha"
click at [186, 244] on button "submit" at bounding box center [193, 250] width 14 height 12
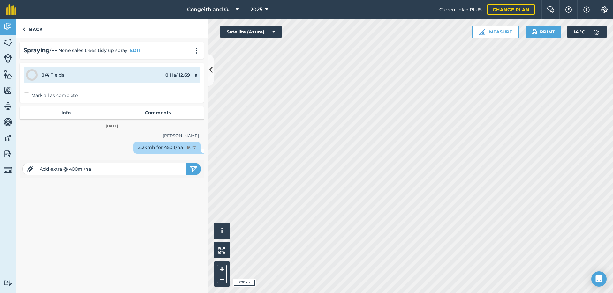
type input "Add extra @ 400ml/ha"
click at [186, 163] on button "submit" at bounding box center [193, 169] width 14 height 12
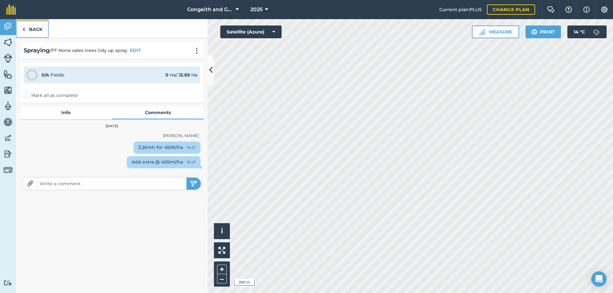
click at [42, 29] on link "Back" at bounding box center [32, 28] width 33 height 19
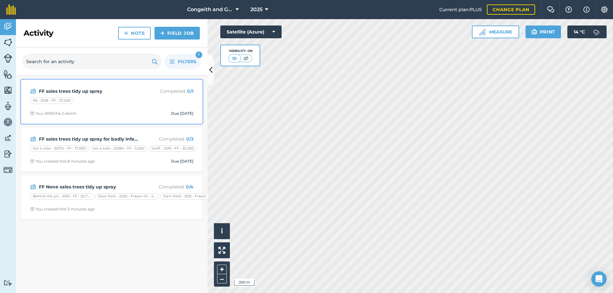
click at [73, 95] on div "FF sales trees tidy up spray Completed : 0 / 1 99 - 2018 - FF - 27,000 You: 600…" at bounding box center [112, 102] width 174 height 36
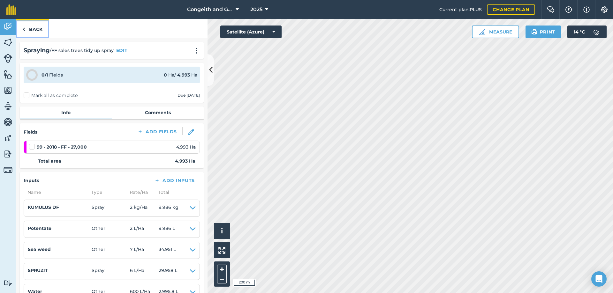
click at [34, 30] on link "Back" at bounding box center [32, 28] width 33 height 19
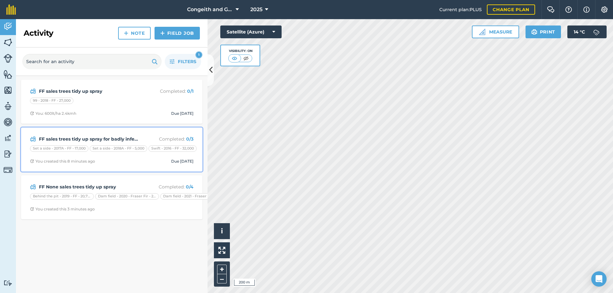
click at [79, 140] on strong "FF sales trees tidy up spray for badly infected trees" at bounding box center [89, 139] width 101 height 7
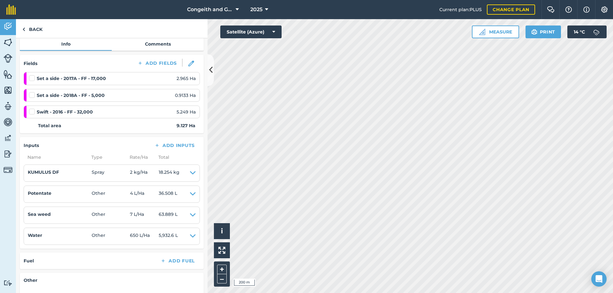
scroll to position [69, 0]
click at [31, 30] on link "Back" at bounding box center [32, 28] width 33 height 19
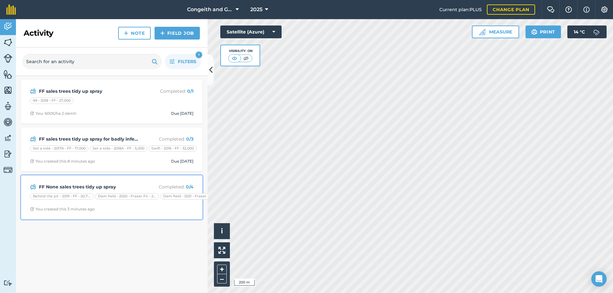
click at [98, 188] on strong "FF None sales trees tidy up spray" at bounding box center [89, 187] width 101 height 7
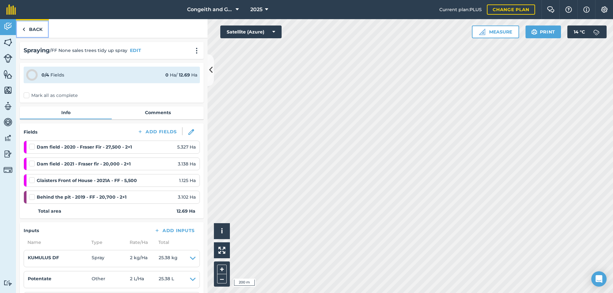
click at [33, 30] on link "Back" at bounding box center [32, 28] width 33 height 19
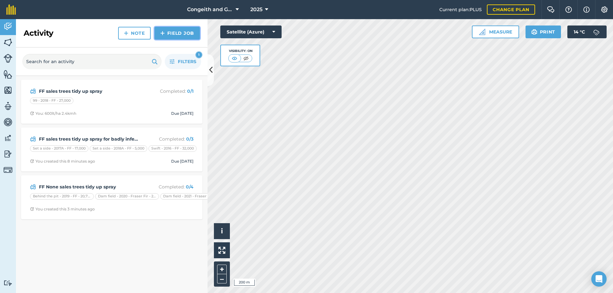
click at [185, 35] on link "Field Job" at bounding box center [177, 33] width 45 height 13
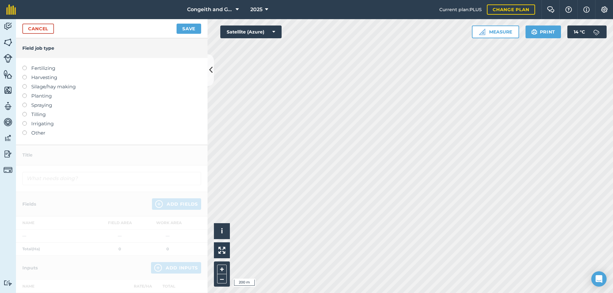
click at [42, 107] on label "Spraying" at bounding box center [111, 106] width 179 height 8
type input "Spraying"
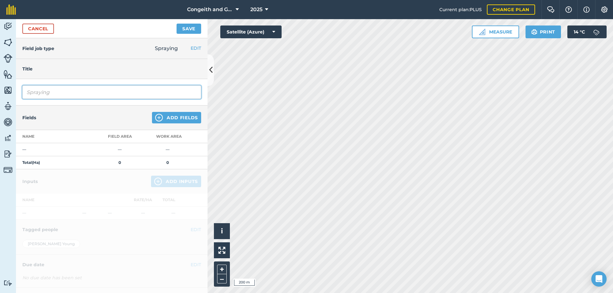
click at [50, 93] on input "Spraying" at bounding box center [111, 92] width 179 height 13
click at [52, 92] on input "Spraying" at bounding box center [111, 92] width 179 height 13
type input "NF none sales tree tidy up spray"
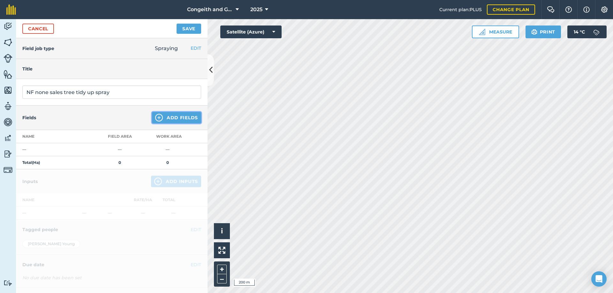
click at [166, 117] on button "Add Fields" at bounding box center [176, 117] width 49 height 11
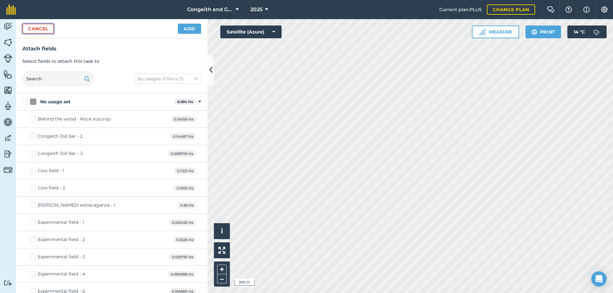
click at [38, 26] on button "Cancel" at bounding box center [38, 29] width 32 height 10
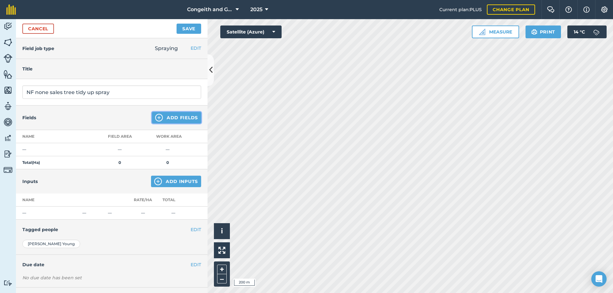
click at [166, 117] on button "Add Fields" at bounding box center [176, 117] width 49 height 11
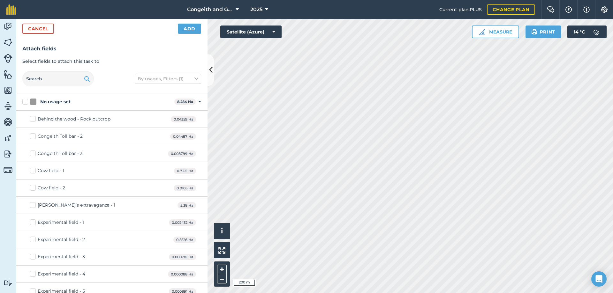
checkbox input "true"
click at [189, 30] on button "Add" at bounding box center [189, 29] width 23 height 10
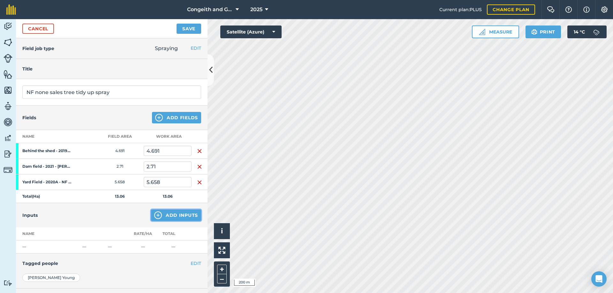
click at [168, 215] on button "Add Inputs" at bounding box center [176, 215] width 50 height 11
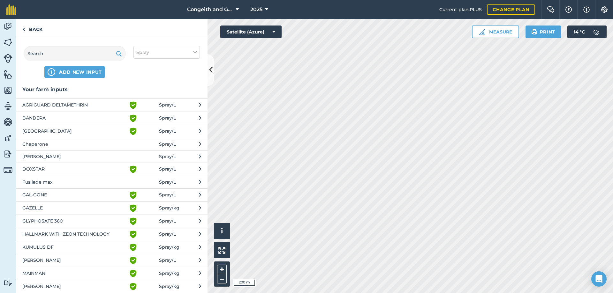
click at [55, 248] on span "KUMULUS DF" at bounding box center [74, 248] width 104 height 8
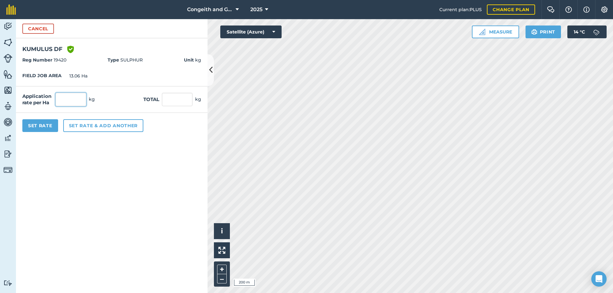
click at [73, 100] on input "text" at bounding box center [71, 99] width 31 height 13
type input "1.5"
type input "19.59"
click at [87, 129] on button "Set rate & add another" at bounding box center [103, 125] width 80 height 13
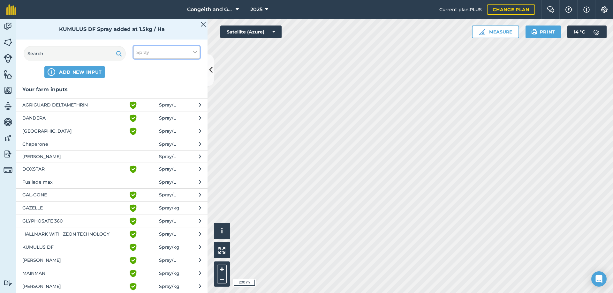
click at [140, 50] on span "Spray" at bounding box center [142, 52] width 13 height 7
click at [144, 112] on label "Other" at bounding box center [166, 113] width 61 height 7
click at [140, 112] on input "Other" at bounding box center [138, 112] width 4 height 4
checkbox input "true"
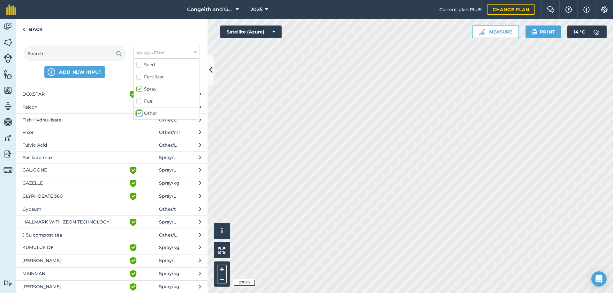
scroll to position [276, 0]
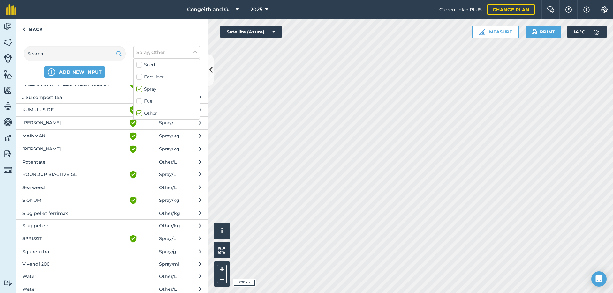
click at [42, 276] on span "Water" at bounding box center [74, 276] width 104 height 7
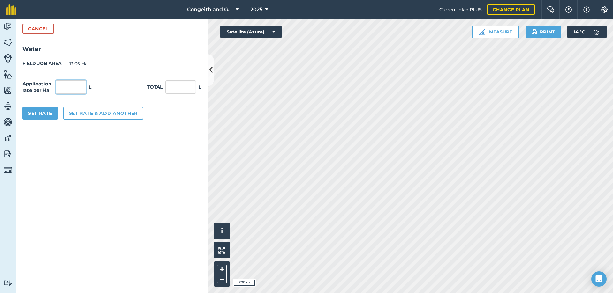
click at [74, 90] on input "text" at bounding box center [71, 86] width 31 height 13
type input "450"
type input "5,877"
click at [54, 113] on button "Set Rate" at bounding box center [40, 113] width 36 height 13
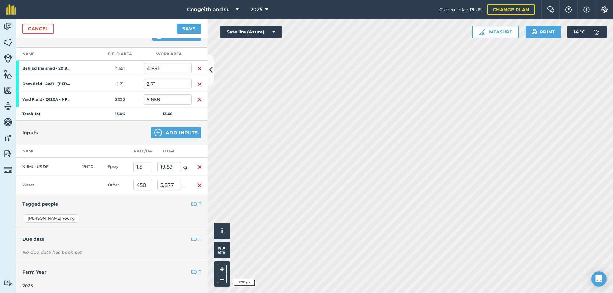
scroll to position [86, 0]
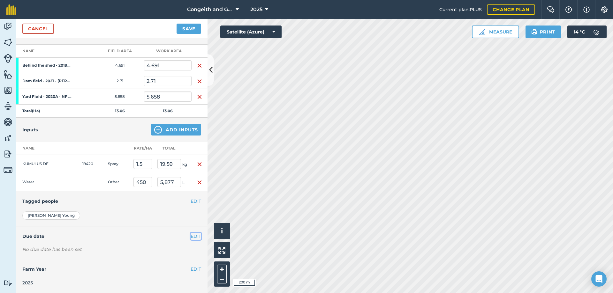
click at [193, 236] on button "EDIT" at bounding box center [196, 236] width 11 height 7
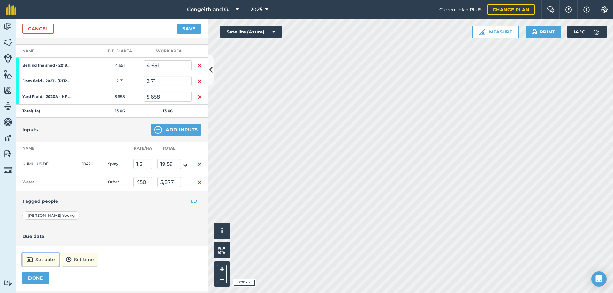
click at [43, 261] on button "Set date" at bounding box center [40, 260] width 37 height 14
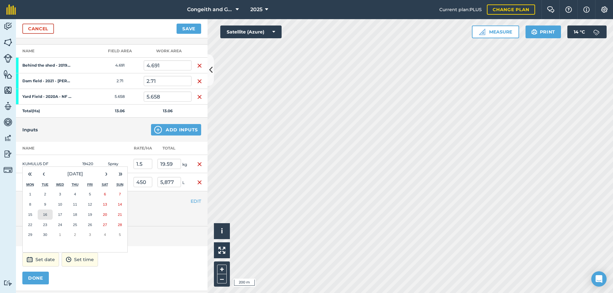
click at [47, 215] on button "16" at bounding box center [45, 215] width 15 height 10
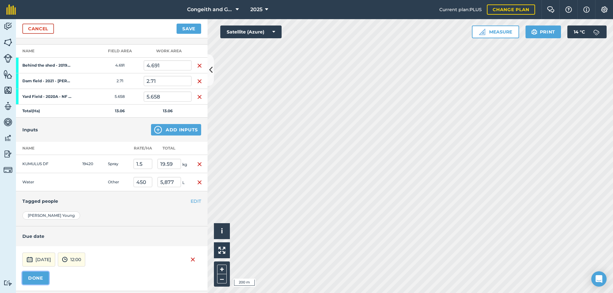
click at [35, 275] on button "DONE" at bounding box center [35, 278] width 26 height 13
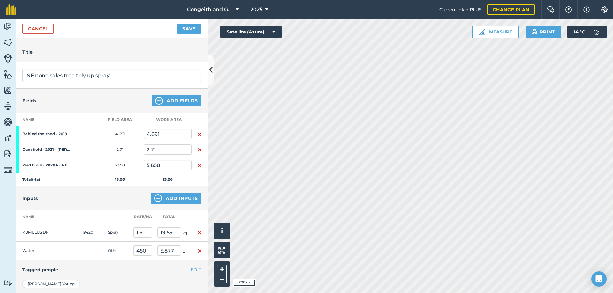
scroll to position [17, 0]
click at [185, 26] on button "Save" at bounding box center [189, 29] width 25 height 10
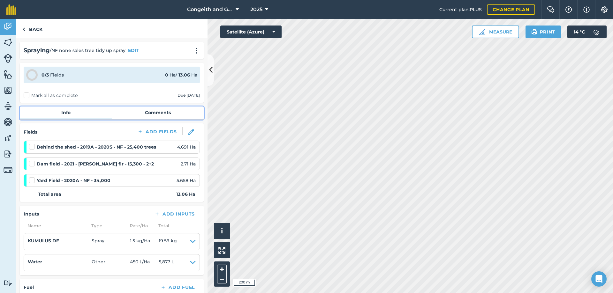
click at [153, 109] on link "Comments" at bounding box center [158, 113] width 92 height 12
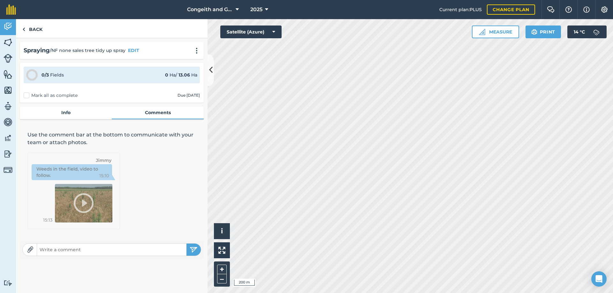
click at [79, 250] on input "text" at bounding box center [111, 250] width 149 height 9
type input "450lt/ha 3.2kmh"
click at [186, 244] on button "submit" at bounding box center [193, 250] width 14 height 12
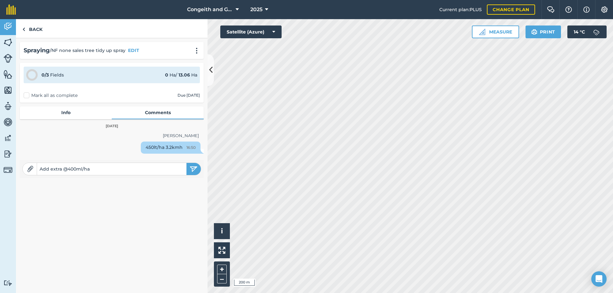
type input "Add extra @400ml/ha"
click at [186, 163] on button "submit" at bounding box center [193, 169] width 14 height 12
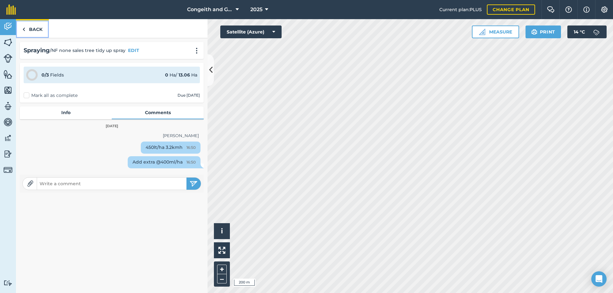
click at [35, 30] on link "Back" at bounding box center [32, 28] width 33 height 19
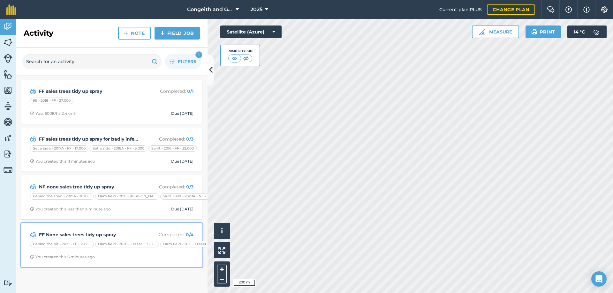
click at [102, 232] on strong "FF None sales trees tidy up spray" at bounding box center [89, 234] width 101 height 7
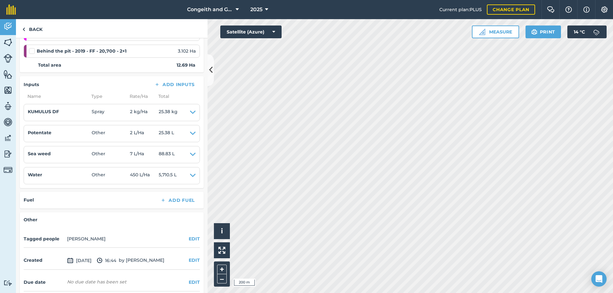
scroll to position [172, 0]
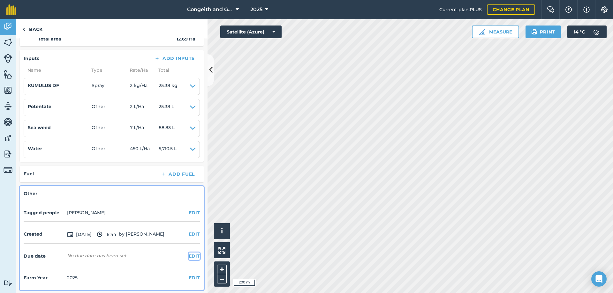
click at [191, 256] on button "EDIT" at bounding box center [194, 256] width 11 height 7
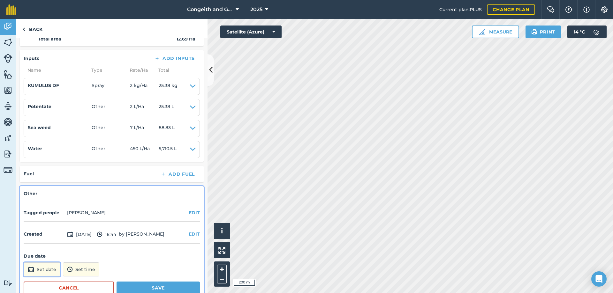
click at [49, 268] on button "Set date" at bounding box center [42, 270] width 37 height 14
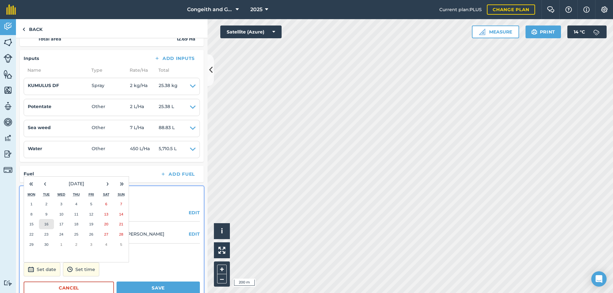
click at [46, 222] on button "16" at bounding box center [46, 224] width 15 height 10
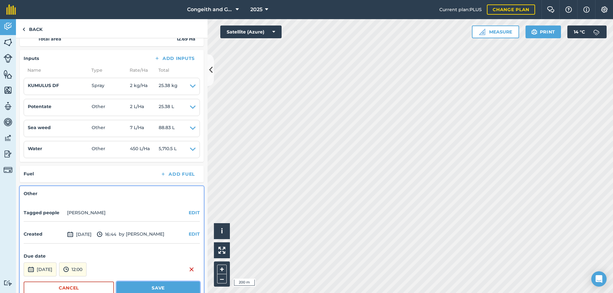
click at [134, 287] on button "Save" at bounding box center [158, 288] width 83 height 13
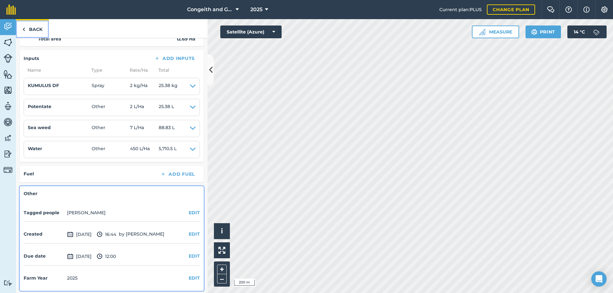
click at [31, 29] on link "Back" at bounding box center [32, 28] width 33 height 19
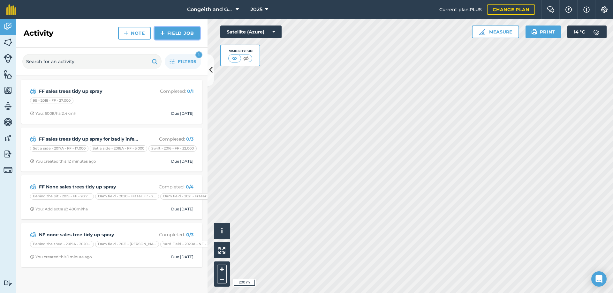
click at [166, 33] on link "Field Job" at bounding box center [177, 33] width 45 height 13
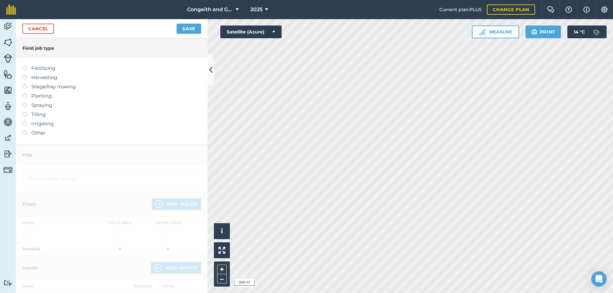
click at [42, 106] on label "Spraying" at bounding box center [111, 106] width 179 height 8
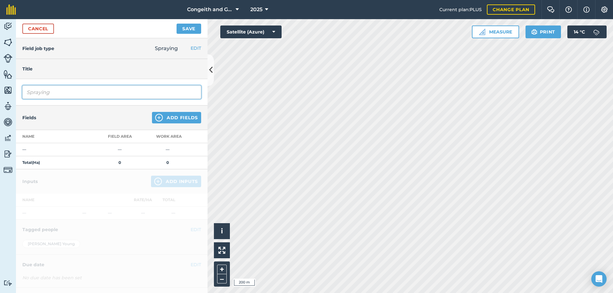
drag, startPoint x: 50, startPoint y: 92, endPoint x: 57, endPoint y: 94, distance: 6.8
click at [50, 92] on input "Spraying" at bounding box center [111, 92] width 179 height 13
click at [57, 94] on input "Spraying" at bounding box center [111, 92] width 179 height 13
type input "S"
type input "NF sales trees tidy up spray"
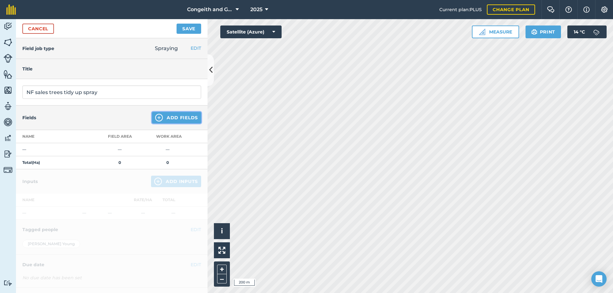
click at [182, 117] on button "Add Fields" at bounding box center [176, 117] width 49 height 11
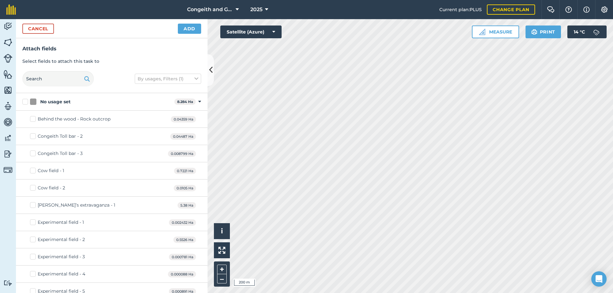
checkbox input "true"
click at [190, 26] on button "Add" at bounding box center [189, 29] width 23 height 10
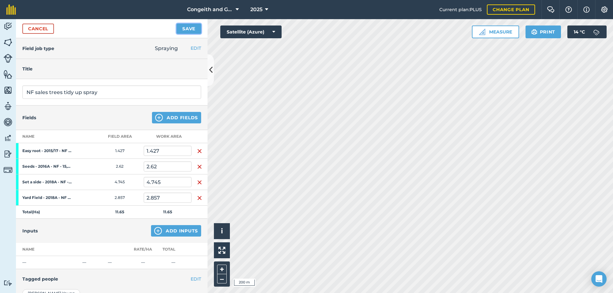
click at [186, 27] on button "Save" at bounding box center [189, 29] width 25 height 10
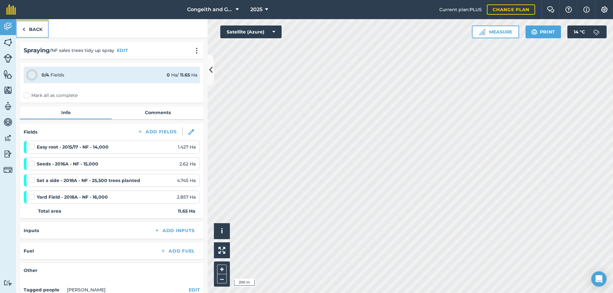
click at [38, 29] on link "Back" at bounding box center [32, 28] width 33 height 19
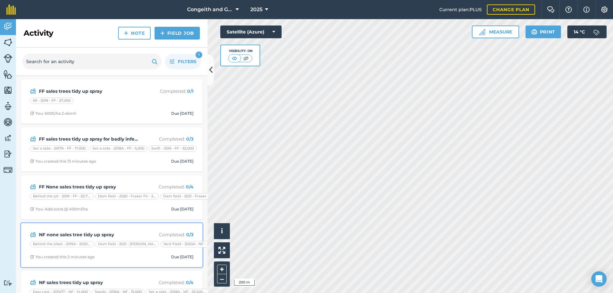
click at [106, 234] on strong "NF none sales tree tidy up spray" at bounding box center [89, 234] width 101 height 7
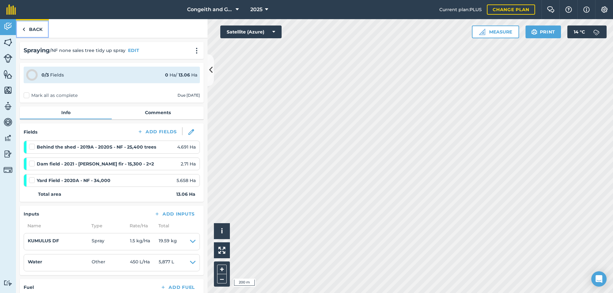
click at [28, 28] on link "Back" at bounding box center [32, 28] width 33 height 19
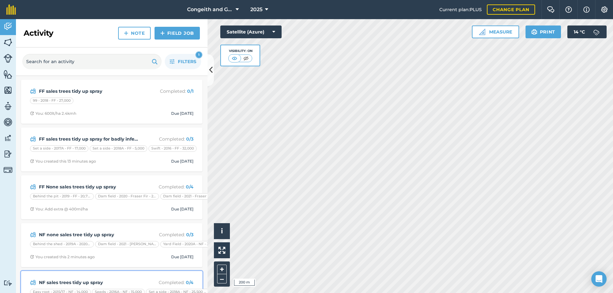
click at [98, 279] on strong "NF sales trees tidy up spray" at bounding box center [89, 282] width 101 height 7
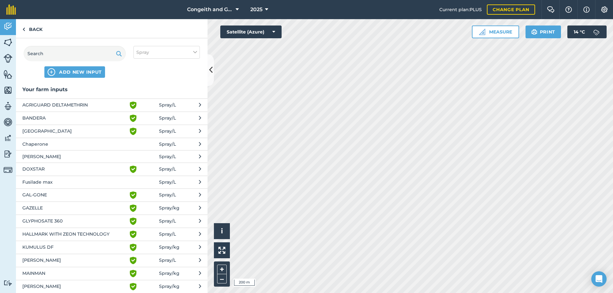
click at [60, 246] on span "KUMULUS DF" at bounding box center [74, 248] width 104 height 8
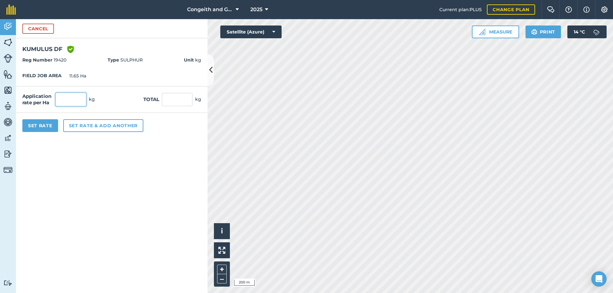
click at [66, 100] on input "text" at bounding box center [71, 99] width 31 height 13
type input "1.5"
type input "17.475"
click at [85, 124] on button "Set rate & add another" at bounding box center [103, 125] width 80 height 13
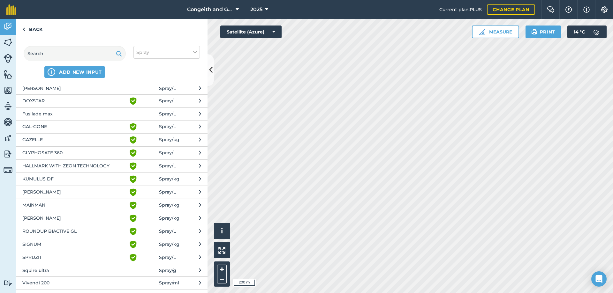
scroll to position [69, 0]
click at [49, 256] on span "SPRUZIT" at bounding box center [74, 257] width 104 height 8
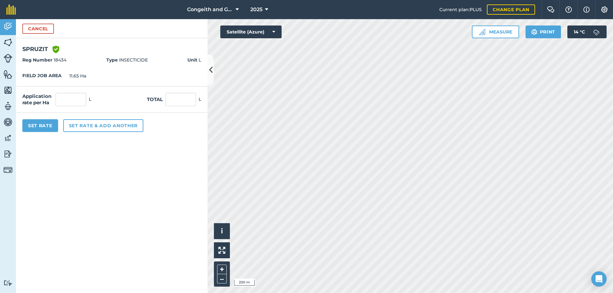
drag, startPoint x: 104, startPoint y: 103, endPoint x: 77, endPoint y: 103, distance: 27.1
click at [99, 103] on div "Application rate per Ha L Total L" at bounding box center [112, 100] width 192 height 26
click at [65, 101] on input "text" at bounding box center [71, 99] width 31 height 13
type input "6"
type input "69.9"
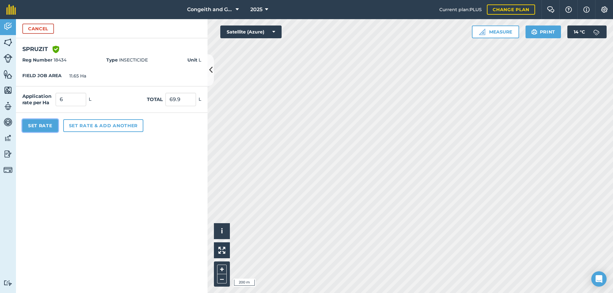
click at [49, 126] on button "Set Rate" at bounding box center [40, 125] width 36 height 13
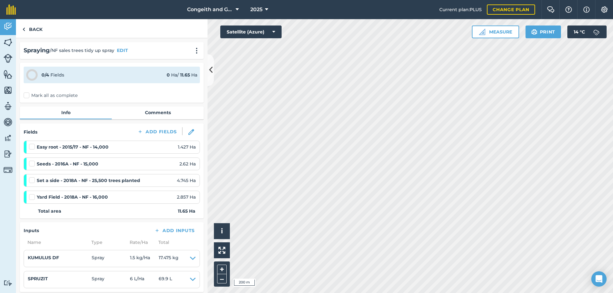
scroll to position [69, 0]
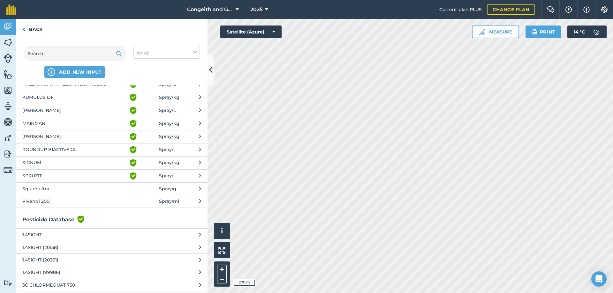
scroll to position [203, 0]
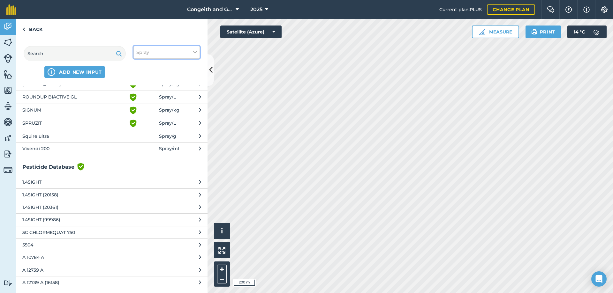
click at [146, 57] on button "Spray" at bounding box center [166, 52] width 66 height 13
click at [145, 115] on label "Other" at bounding box center [166, 113] width 61 height 7
click at [140, 114] on input "Other" at bounding box center [138, 112] width 4 height 4
checkbox input "true"
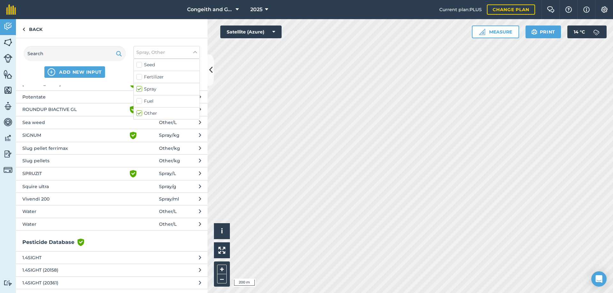
click at [42, 219] on button "Water Other / L" at bounding box center [112, 224] width 192 height 12
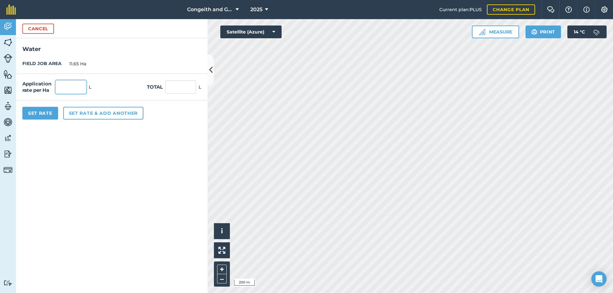
click at [75, 89] on input "text" at bounding box center [71, 86] width 31 height 13
type input "500"
type input "5,825"
click at [87, 115] on button "Set rate & add another" at bounding box center [103, 113] width 80 height 13
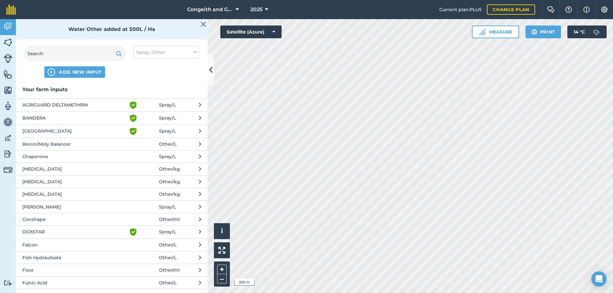
click at [200, 24] on div "Water Other added at 500L / Ha" at bounding box center [112, 29] width 192 height 20
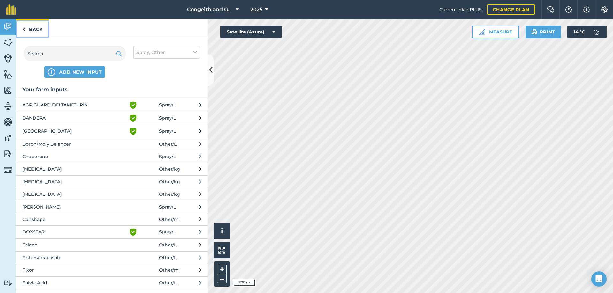
click at [38, 29] on link "Back" at bounding box center [32, 28] width 33 height 19
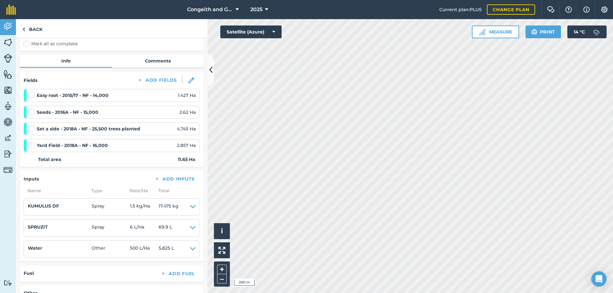
scroll to position [69, 0]
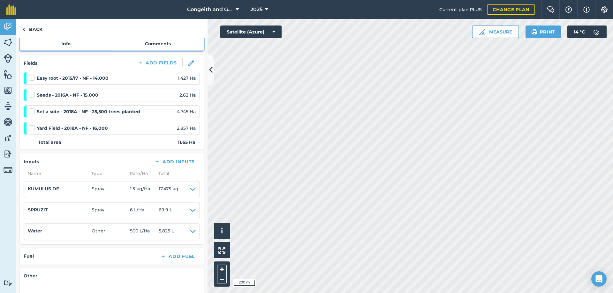
click at [163, 42] on link "Comments" at bounding box center [158, 44] width 92 height 12
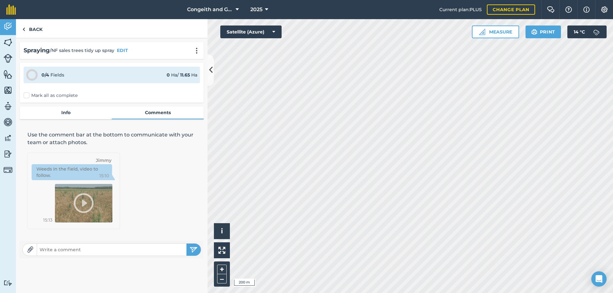
click at [73, 247] on input "text" at bounding box center [111, 250] width 149 height 9
type input "500lt/ha 2.9kmh"
click at [186, 244] on button "submit" at bounding box center [193, 250] width 14 height 12
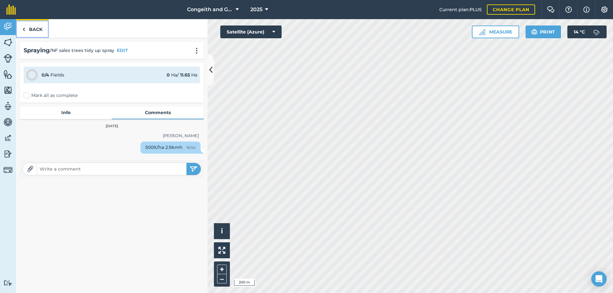
click at [38, 31] on link "Back" at bounding box center [32, 28] width 33 height 19
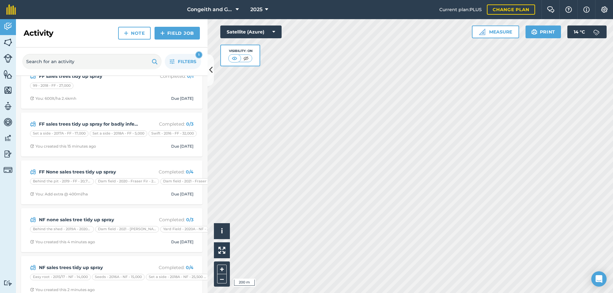
scroll to position [26, 0]
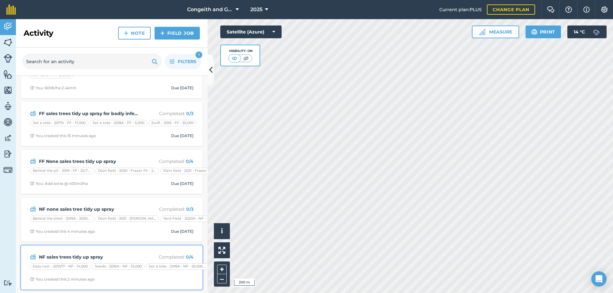
click at [106, 255] on strong "NF sales trees tidy up spray" at bounding box center [89, 257] width 101 height 7
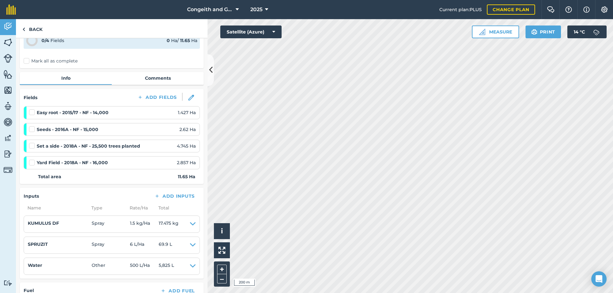
scroll to position [152, 0]
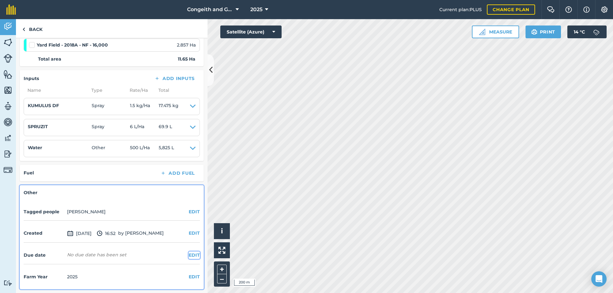
click at [190, 255] on button "EDIT" at bounding box center [194, 255] width 11 height 7
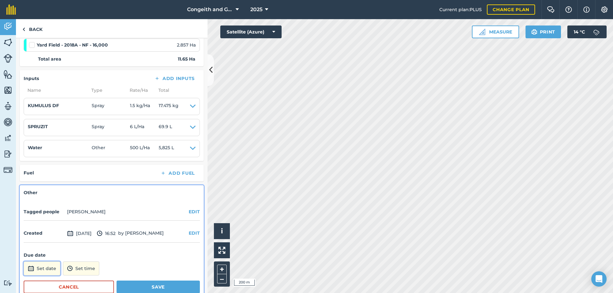
click at [46, 268] on button "Set date" at bounding box center [42, 269] width 37 height 14
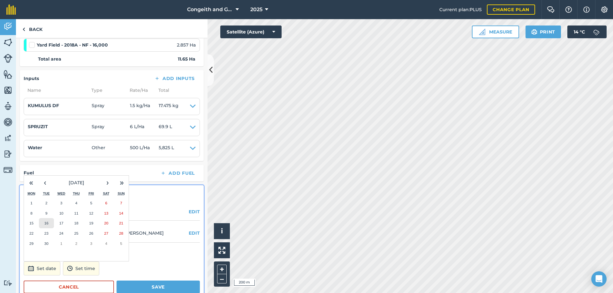
click at [47, 225] on abbr "16" at bounding box center [46, 223] width 4 height 4
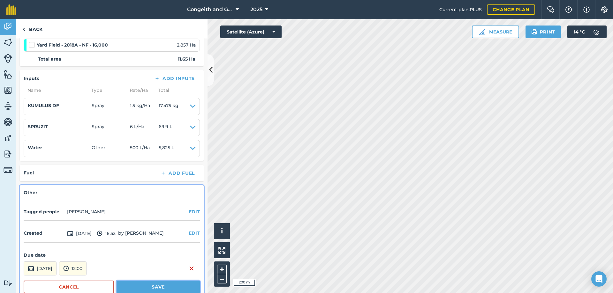
click at [166, 282] on button "Save" at bounding box center [158, 287] width 83 height 13
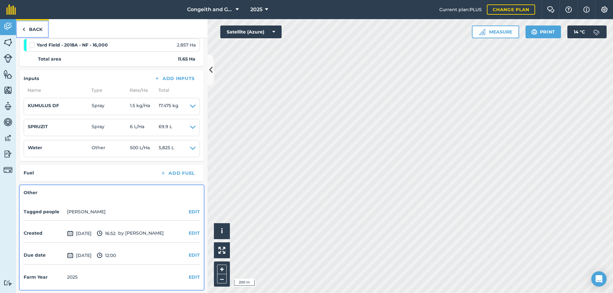
click at [29, 33] on link "Back" at bounding box center [32, 28] width 33 height 19
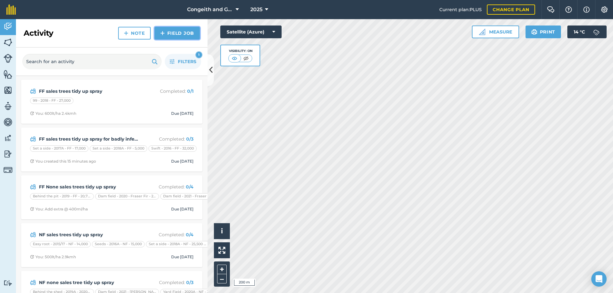
click at [171, 36] on link "Field Job" at bounding box center [177, 33] width 45 height 13
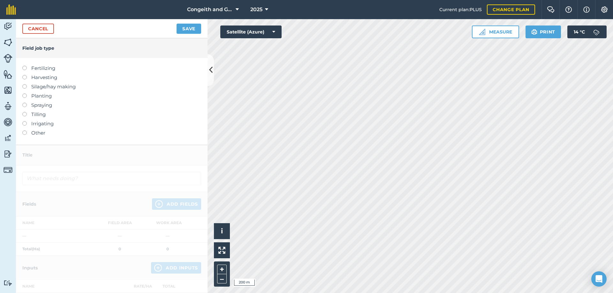
click at [37, 106] on label "Spraying" at bounding box center [111, 106] width 179 height 8
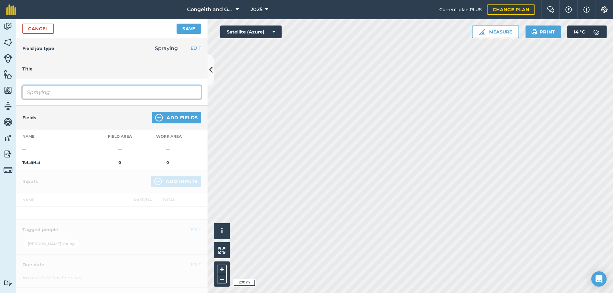
click at [53, 93] on input "Spraying" at bounding box center [111, 92] width 179 height 13
type input "Spraying roundup Autumn"
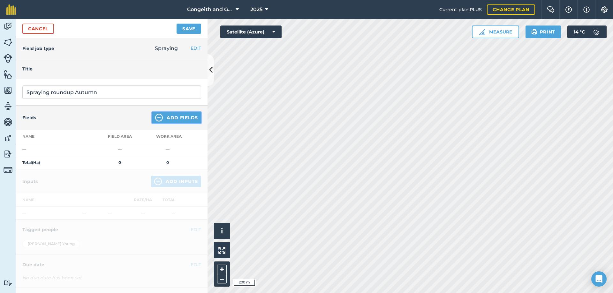
click at [178, 115] on button "Add Fields" at bounding box center [176, 117] width 49 height 11
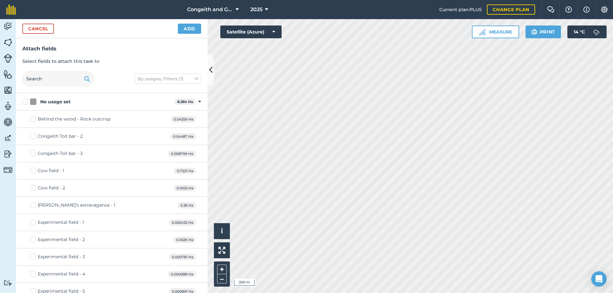
checkbox input "true"
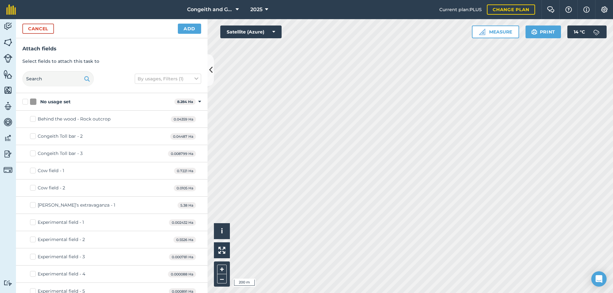
checkbox input "true"
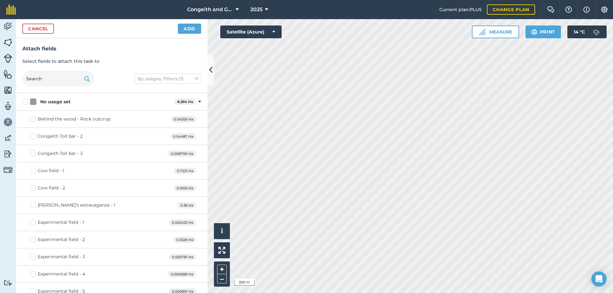
checkbox input "true"
checkbox input "false"
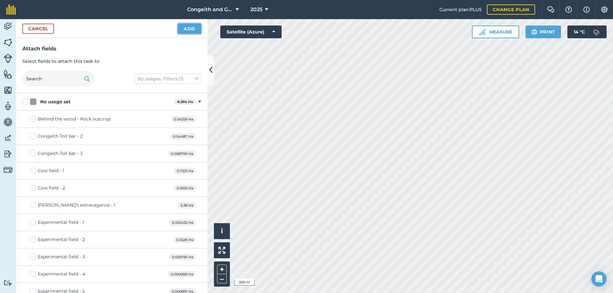
click at [182, 28] on button "Add" at bounding box center [189, 29] width 23 height 10
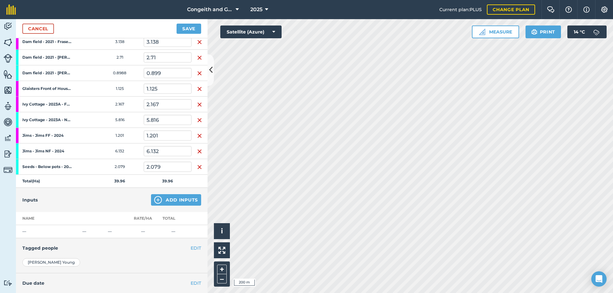
scroll to position [172, 0]
click at [164, 201] on button "Add Inputs" at bounding box center [176, 199] width 50 height 11
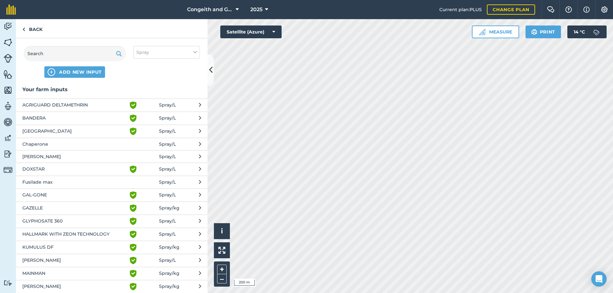
scroll to position [34, 0]
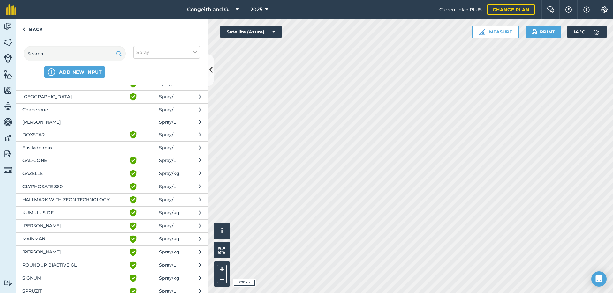
click at [65, 264] on span "ROUNDUP BIACTIVE GL" at bounding box center [74, 266] width 104 height 8
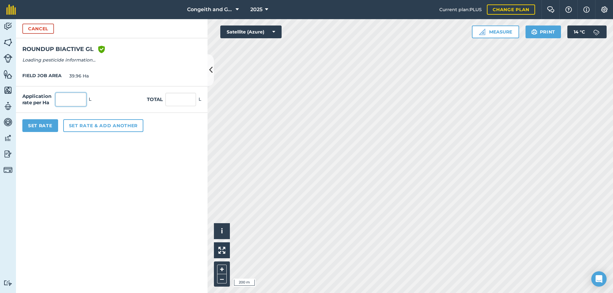
click at [74, 101] on input "text" at bounding box center [71, 99] width 31 height 13
type input "1.2"
type input "47.952"
click at [97, 160] on form "Cancel ROUNDUP BIACTIVE [PERSON_NAME] shield with white tick Reg Number 17348 T…" at bounding box center [112, 156] width 192 height 274
click at [86, 126] on button "Set rate & add another" at bounding box center [103, 125] width 80 height 13
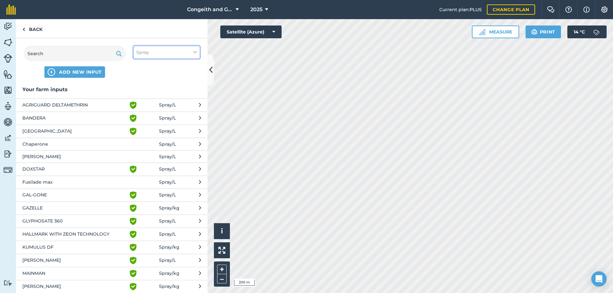
click at [140, 54] on span "Spray" at bounding box center [142, 52] width 13 height 7
click at [142, 112] on label "Other" at bounding box center [166, 113] width 61 height 7
click at [140, 112] on input "Other" at bounding box center [138, 112] width 4 height 4
checkbox input "true"
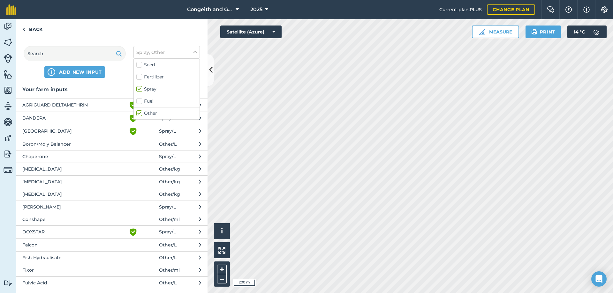
click at [39, 282] on span "Fulvic Acid" at bounding box center [74, 283] width 104 height 7
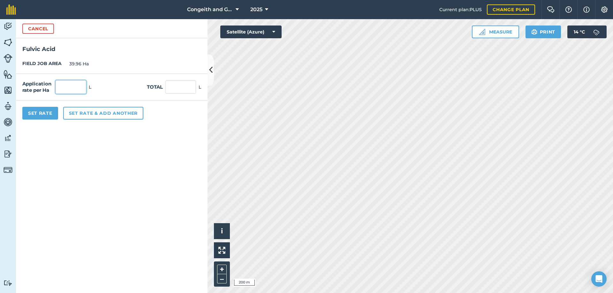
click at [64, 87] on input "text" at bounding box center [71, 86] width 31 height 13
type input "0.4"
type input "15.984"
click at [82, 113] on button "Set rate & add another" at bounding box center [103, 113] width 80 height 13
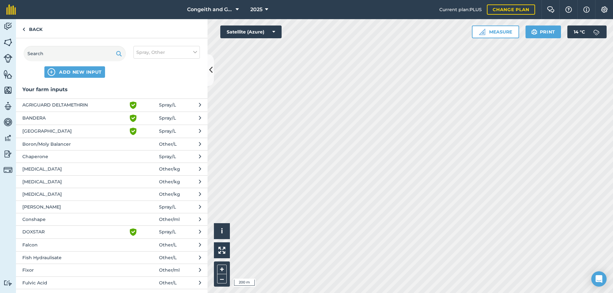
click at [52, 170] on span "[MEDICAL_DATA]" at bounding box center [74, 169] width 104 height 7
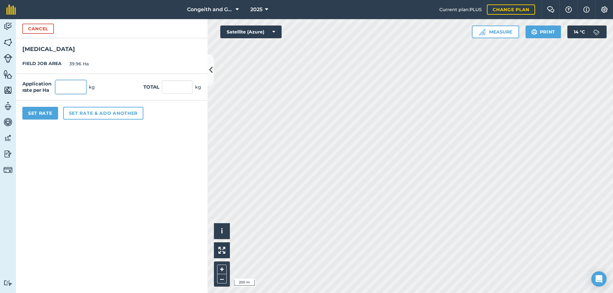
drag, startPoint x: 73, startPoint y: 87, endPoint x: 86, endPoint y: 92, distance: 13.9
click at [72, 87] on input "text" at bounding box center [71, 86] width 31 height 13
type input "1"
type input "39.96"
click at [78, 113] on button "Set rate & add another" at bounding box center [103, 113] width 80 height 13
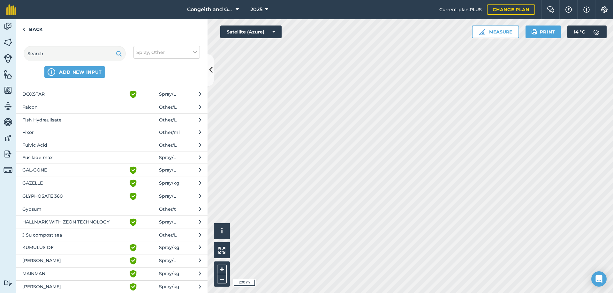
scroll to position [276, 0]
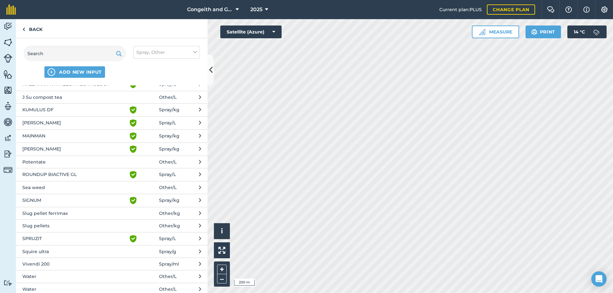
click at [47, 283] on button "Water Other / L" at bounding box center [112, 276] width 192 height 12
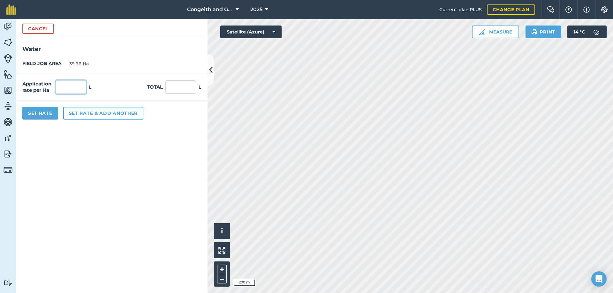
click at [69, 88] on input "text" at bounding box center [71, 86] width 31 height 13
type input "300"
type input "11,988"
click at [54, 116] on button "Set Rate" at bounding box center [40, 113] width 36 height 13
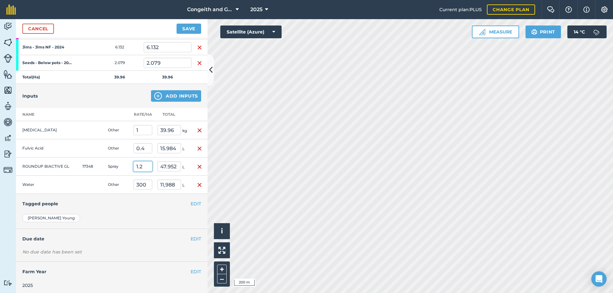
click at [145, 165] on input "1.2" at bounding box center [142, 167] width 19 height 10
type input "1"
click at [177, 24] on button "Save" at bounding box center [189, 29] width 25 height 10
type input "39.96"
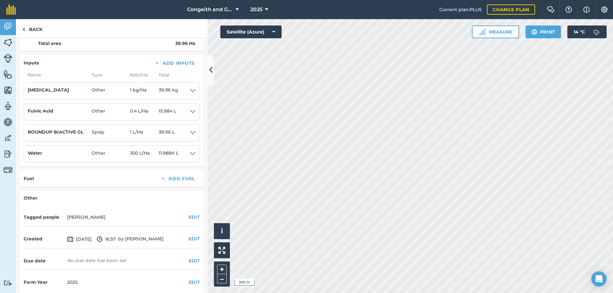
scroll to position [324, 0]
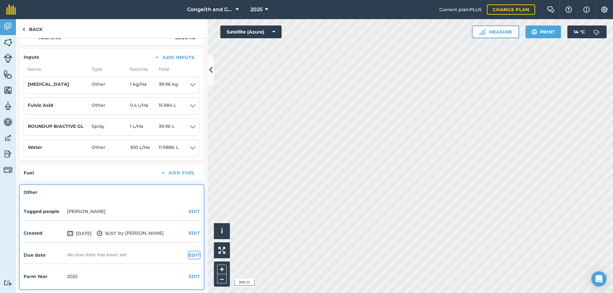
click at [190, 254] on button "EDIT" at bounding box center [194, 255] width 11 height 7
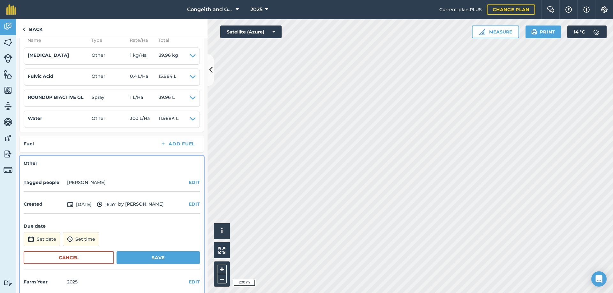
scroll to position [359, 0]
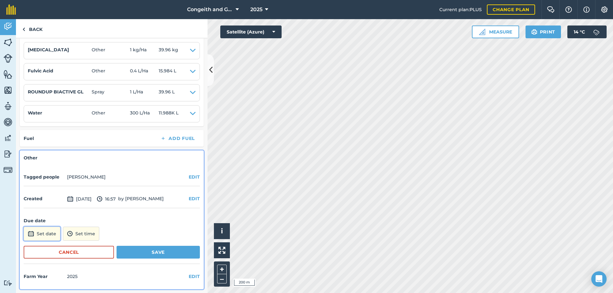
click at [46, 236] on button "Set date" at bounding box center [42, 234] width 37 height 14
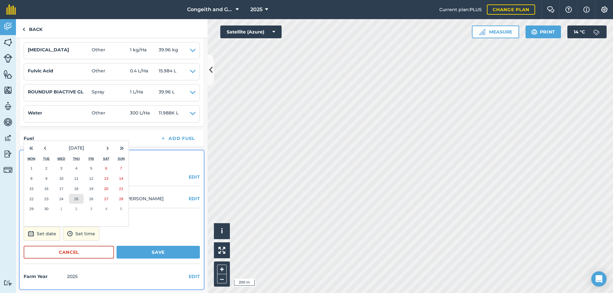
click at [74, 200] on abbr "25" at bounding box center [76, 199] width 4 height 4
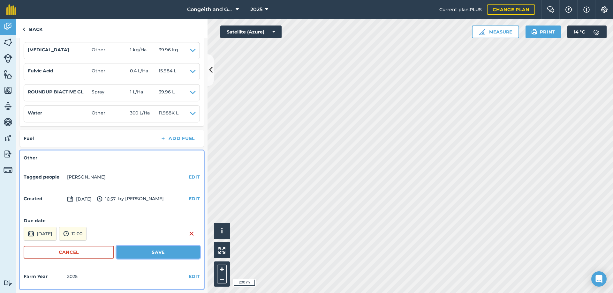
click at [147, 253] on button "Save" at bounding box center [158, 252] width 83 height 13
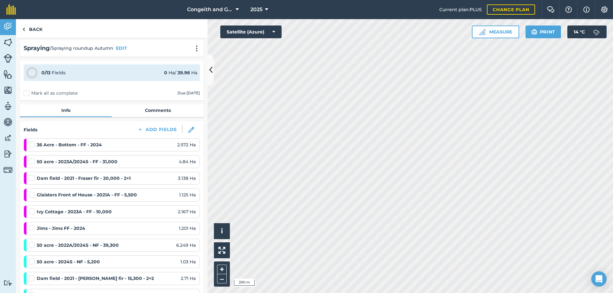
scroll to position [0, 0]
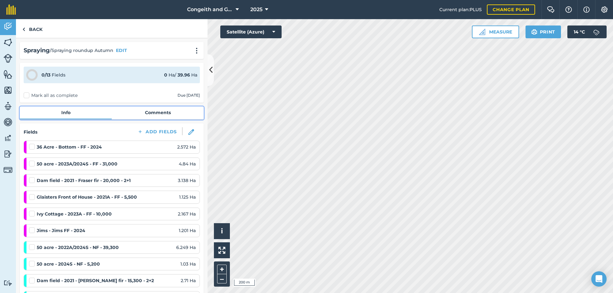
click at [157, 114] on link "Comments" at bounding box center [158, 113] width 92 height 12
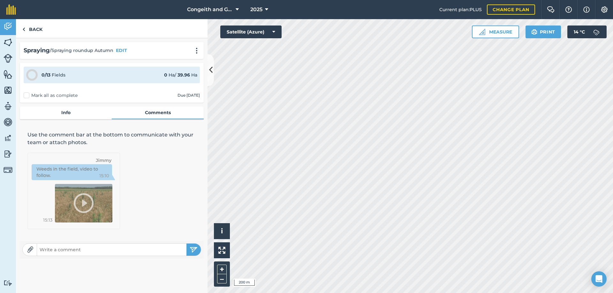
click at [70, 248] on input "text" at bounding box center [111, 250] width 149 height 9
type input "[MEDICAL_DATA] at 1kg/1000ly of water NOT per HA"
click at [186, 244] on button "submit" at bounding box center [193, 250] width 14 height 12
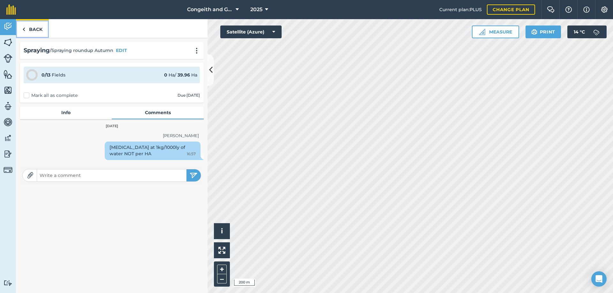
click at [41, 30] on link "Back" at bounding box center [32, 28] width 33 height 19
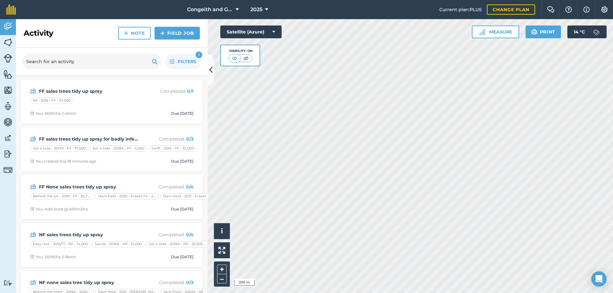
scroll to position [73, 0]
